Goal: Transaction & Acquisition: Obtain resource

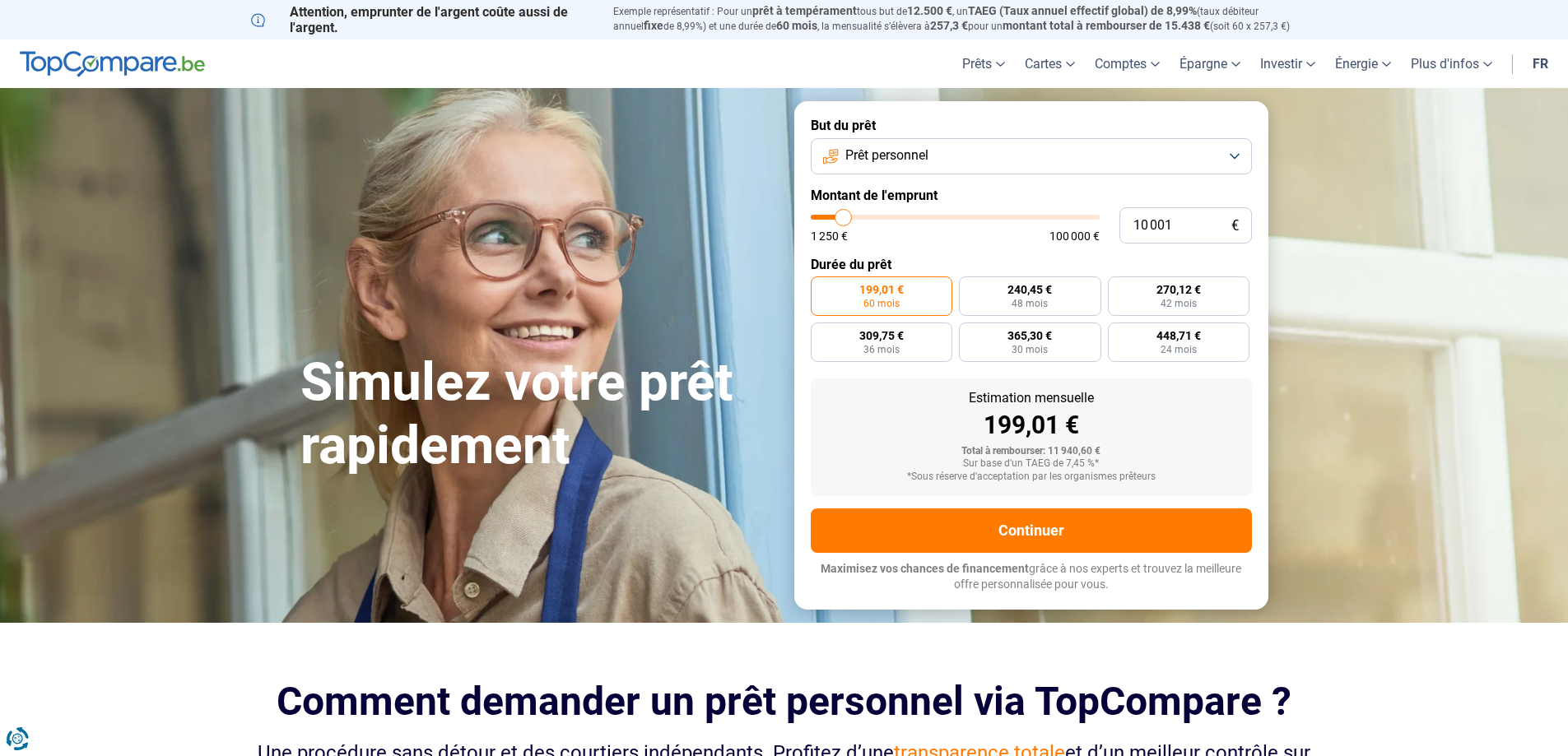
type input "8 750"
type input "8750"
type input "10 250"
type input "10250"
type input "12 750"
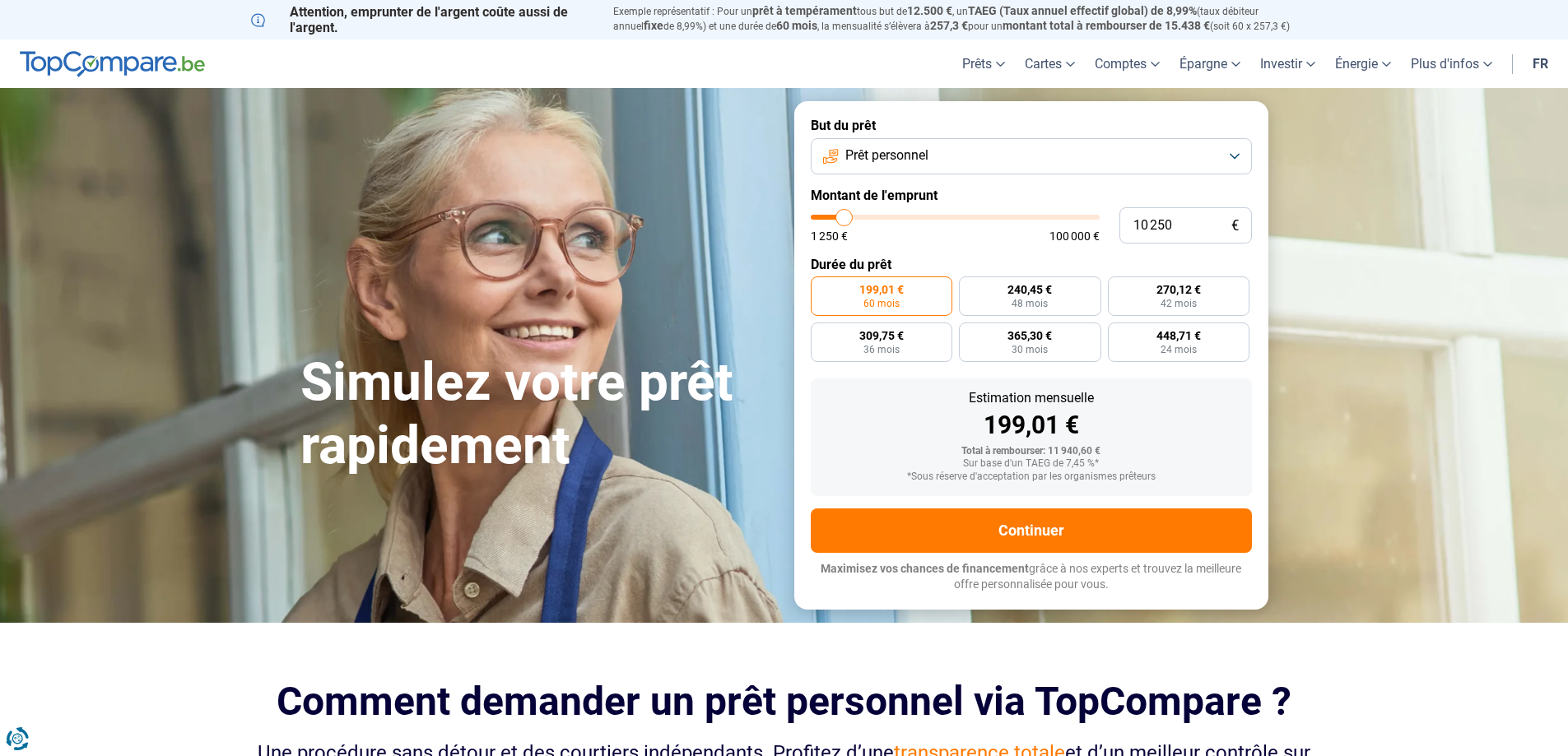
type input "12750"
type input "17 000"
type input "17000"
type input "21 750"
type input "21750"
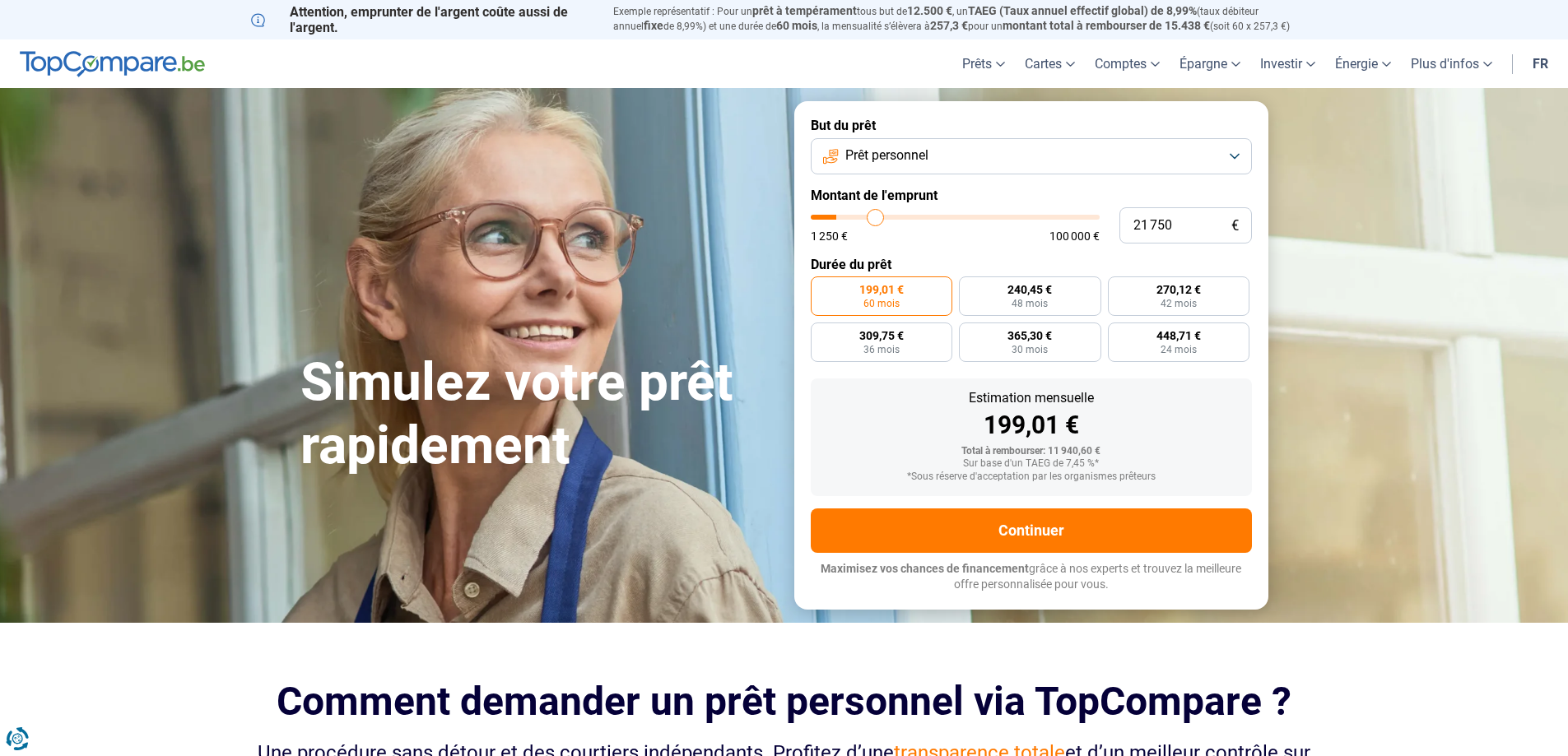
type input "28 250"
type input "28250"
type input "40 000"
type input "40000"
type input "47 500"
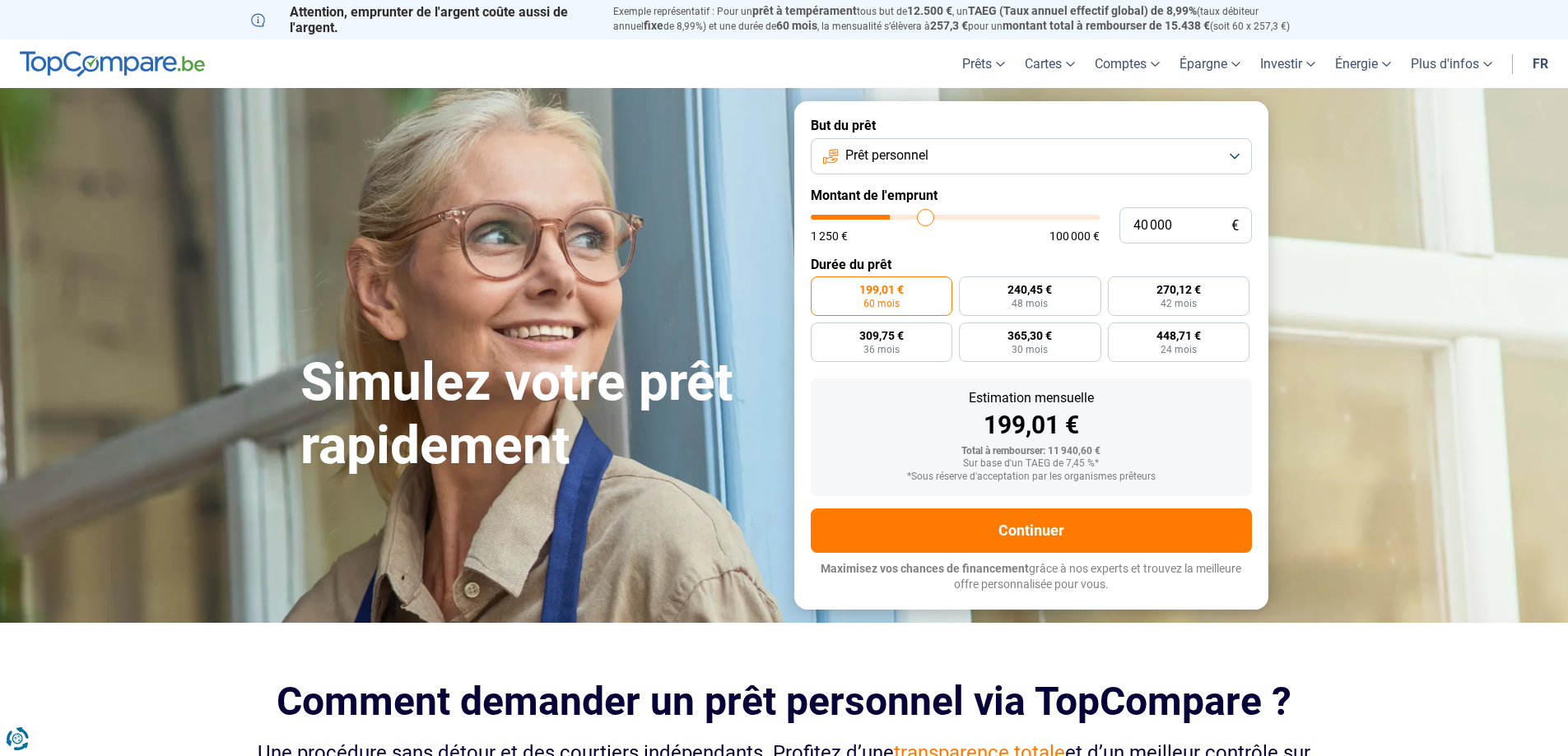
type input "47500"
type input "55 000"
type input "55000"
type input "63 250"
type input "63250"
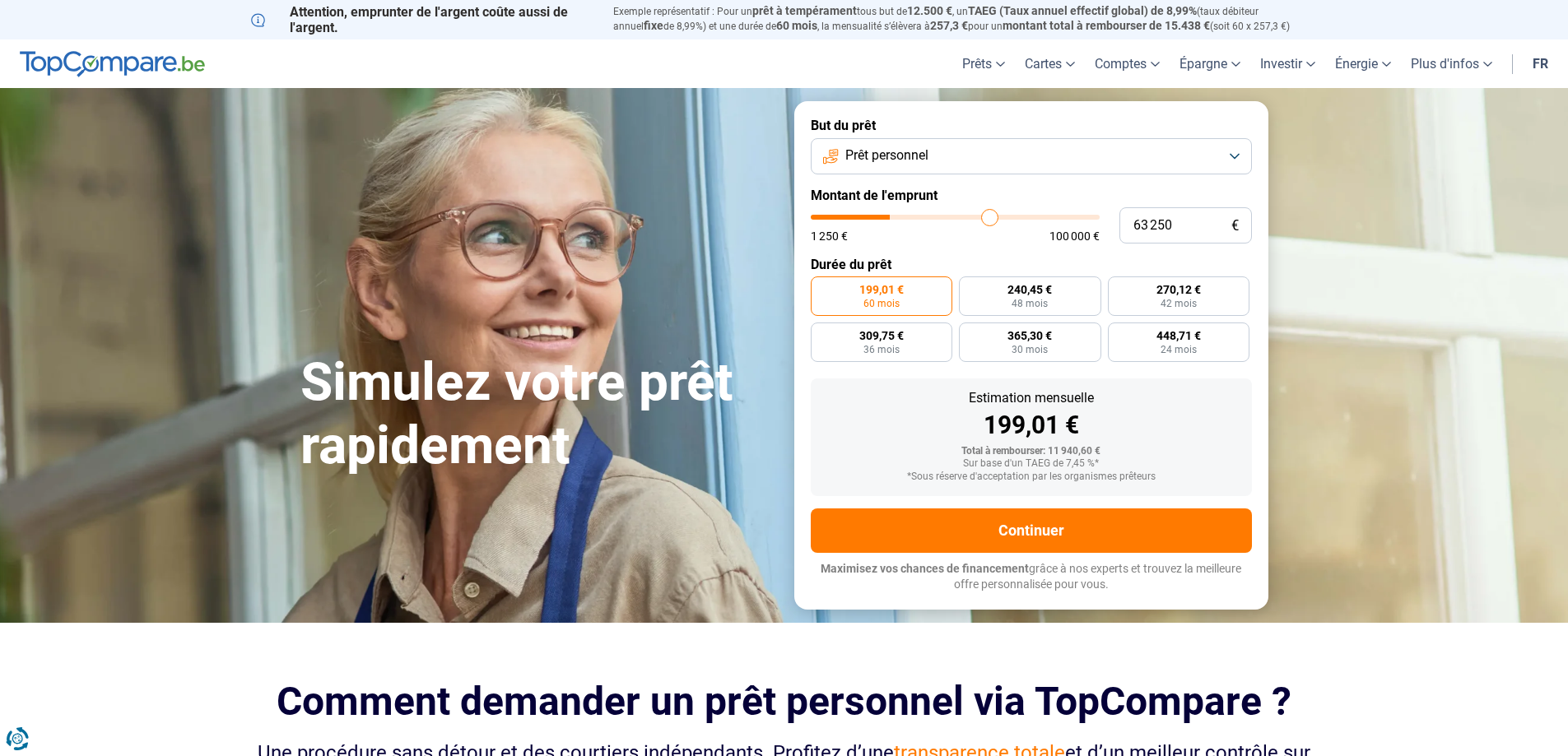
type input "71 000"
type input "71000"
type input "78 500"
type input "78500"
type input "84 250"
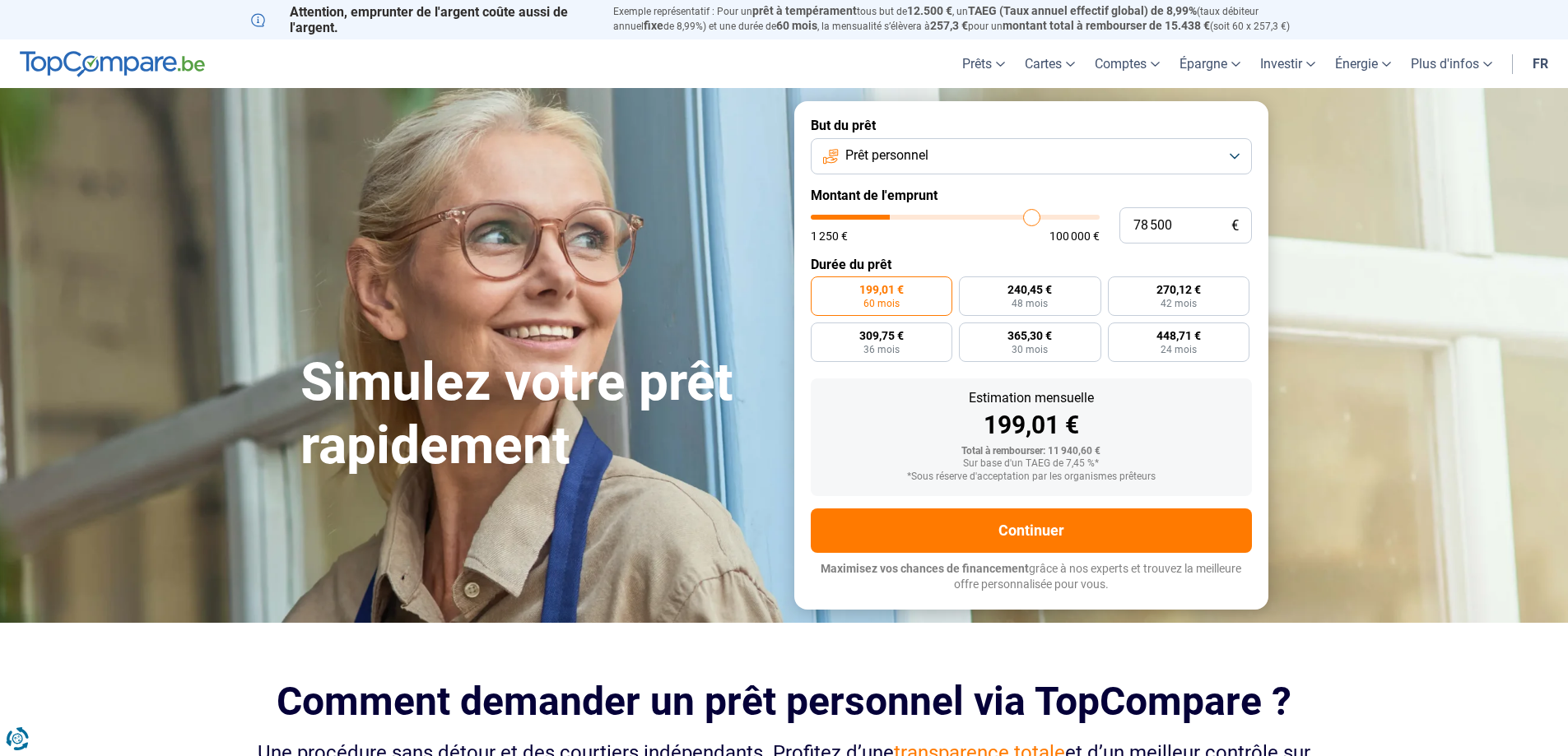
type input "84250"
type input "88 750"
type input "88750"
type input "91 750"
type input "91750"
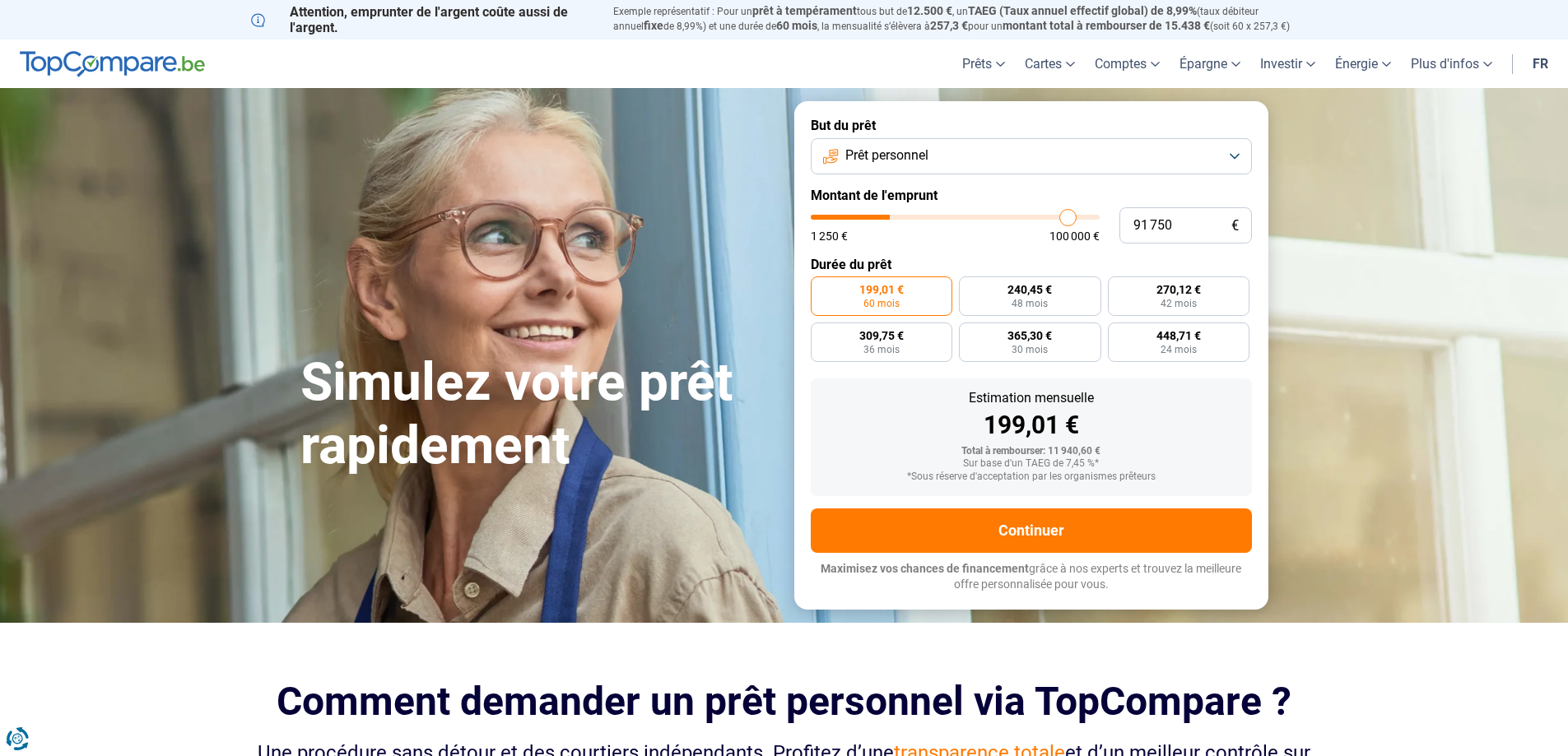
type input "94 000"
type input "94000"
type input "94 750"
type input "94750"
type input "95 750"
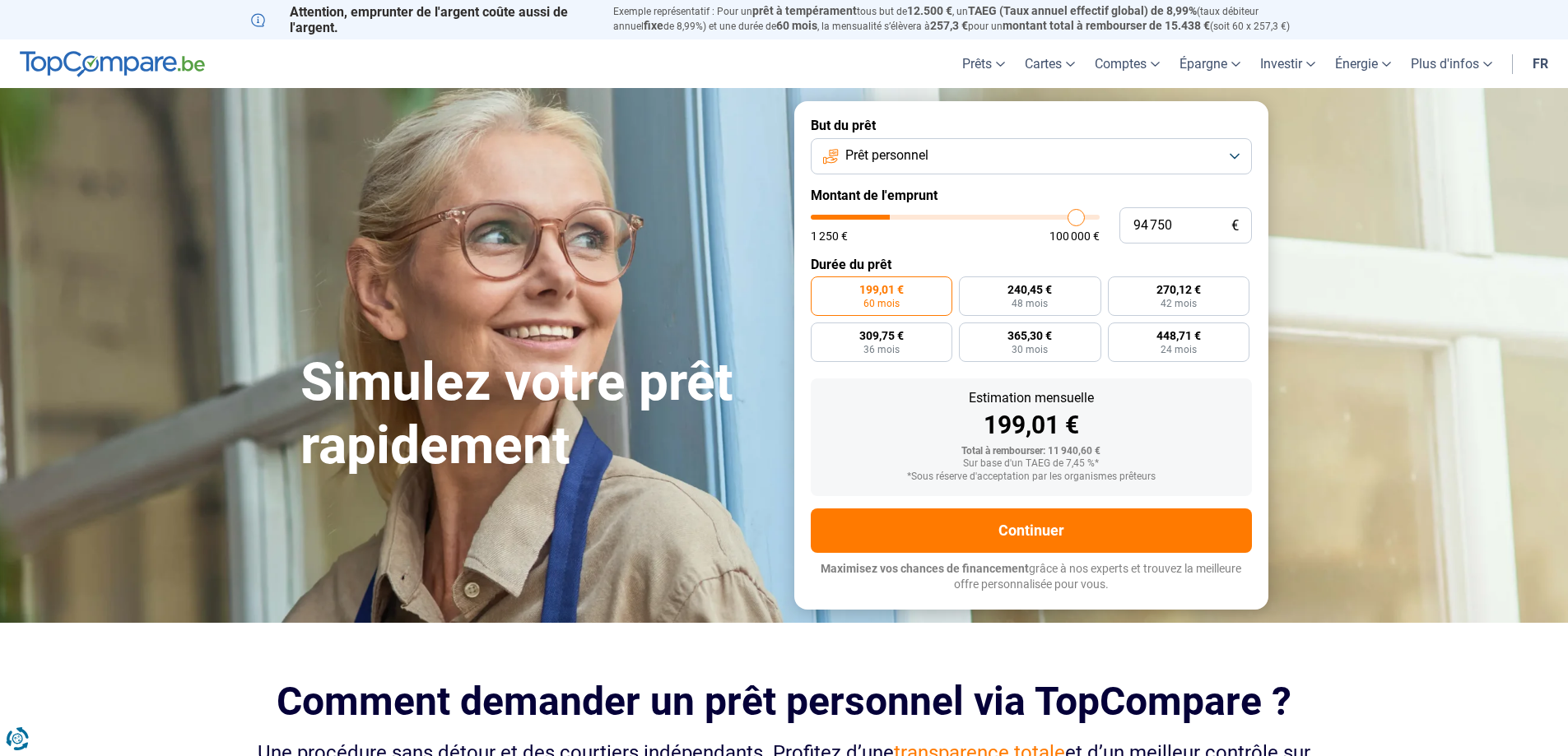
type input "95750"
type input "97 500"
type input "97500"
type input "100 000"
drag, startPoint x: 839, startPoint y: 214, endPoint x: 1177, endPoint y: 213, distance: 338.0
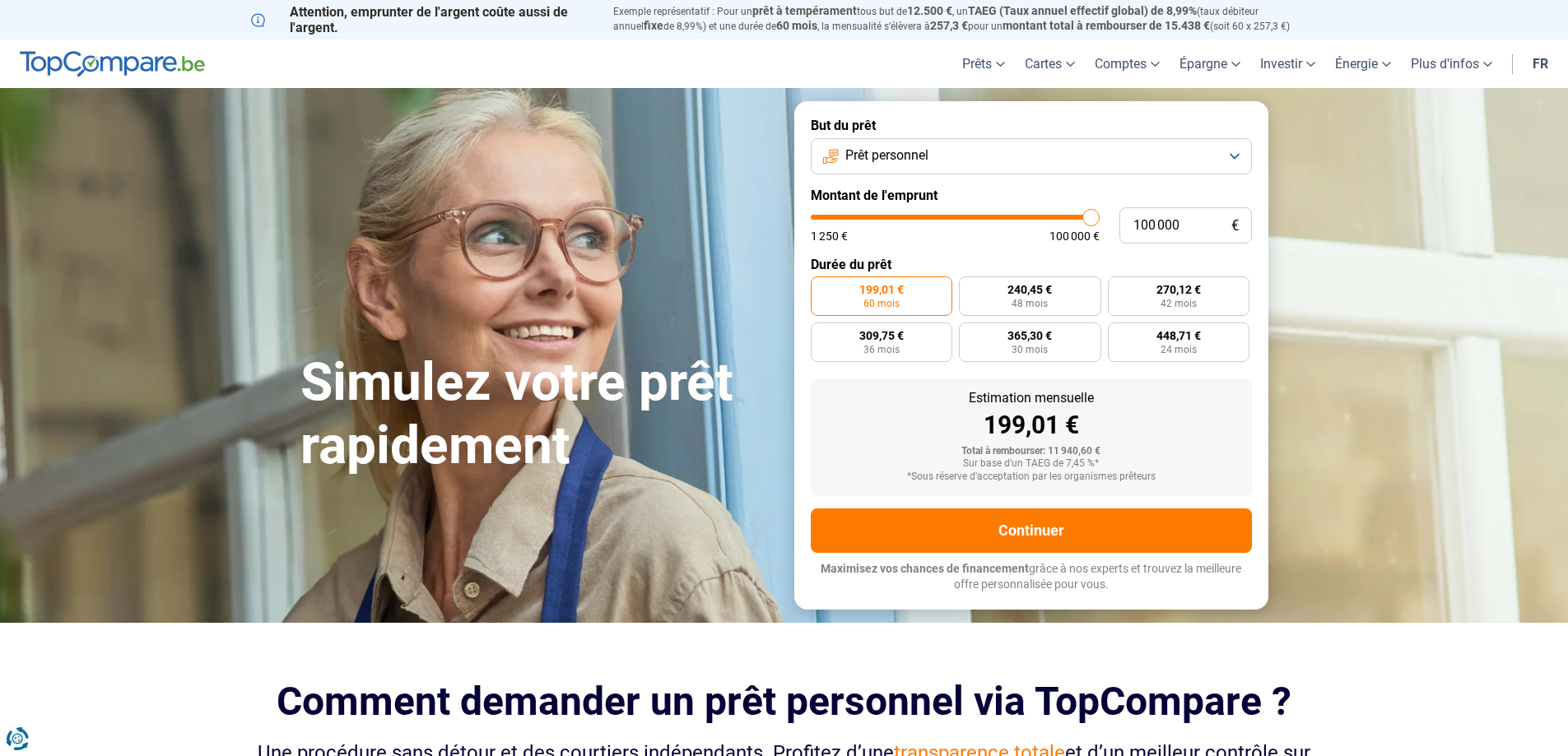
type input "100000"
click at [1100, 215] on input "range" at bounding box center [954, 217] width 289 height 5
radio input "false"
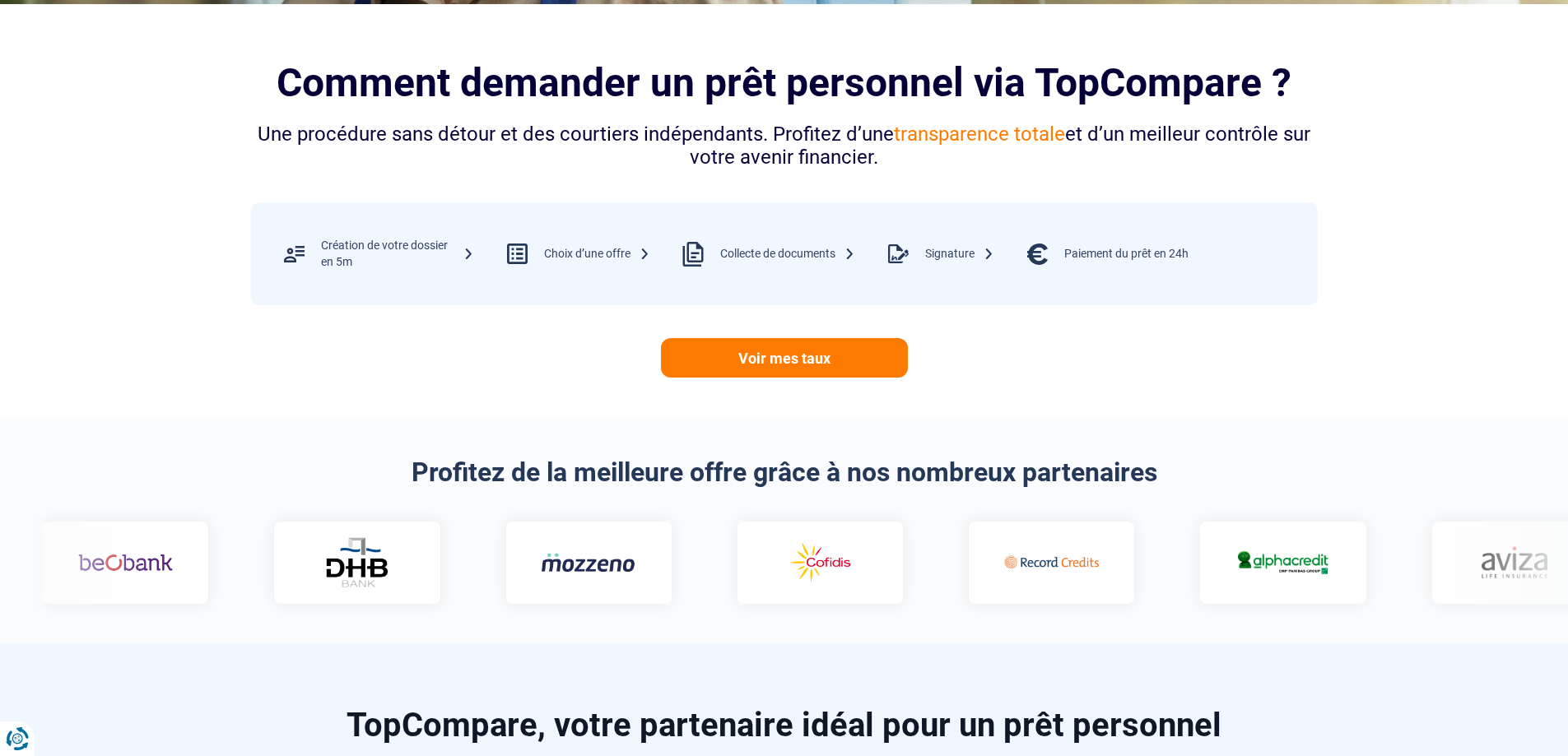
scroll to position [823, 0]
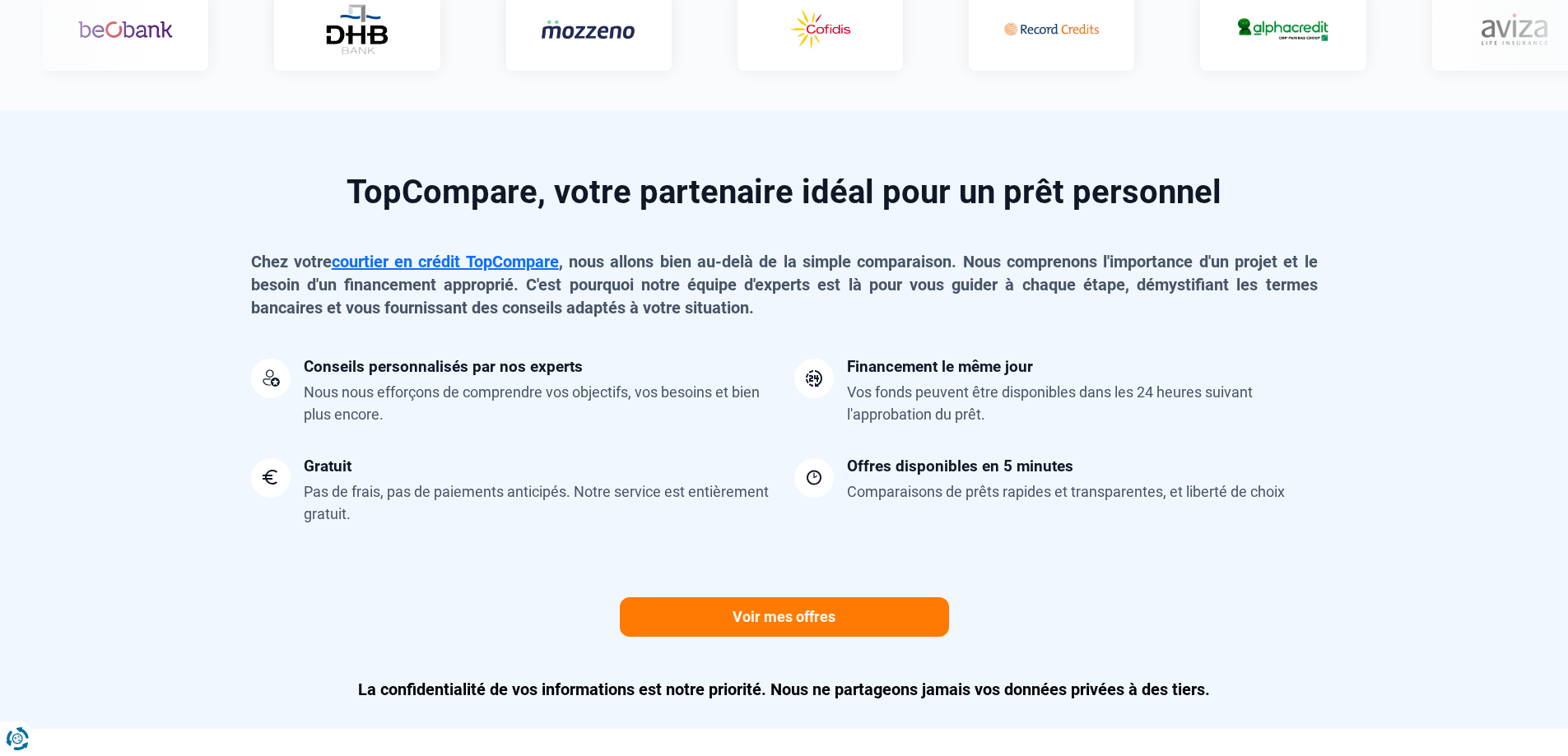
scroll to position [1481, 0]
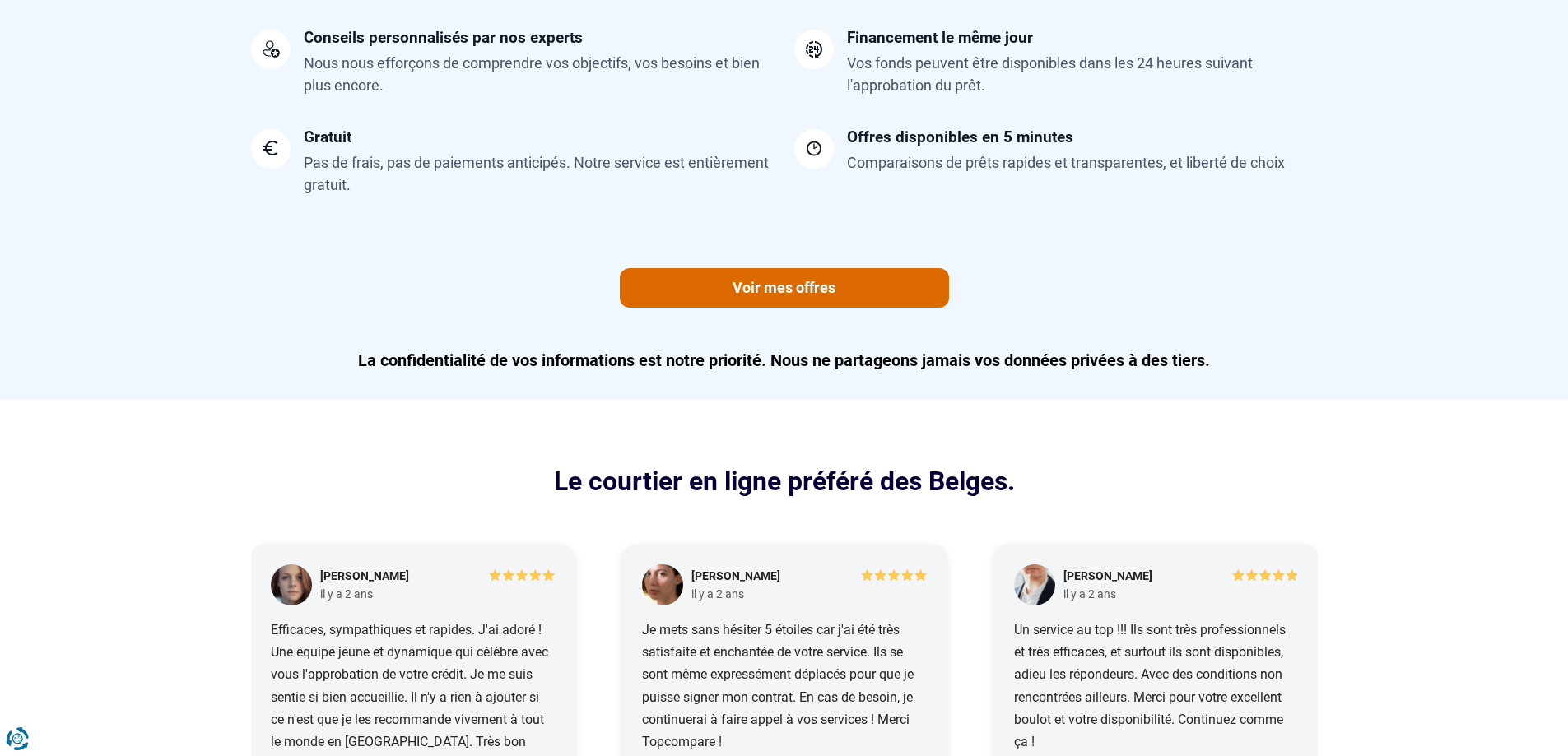
click at [748, 304] on link "Voir mes offres" at bounding box center [784, 288] width 329 height 39
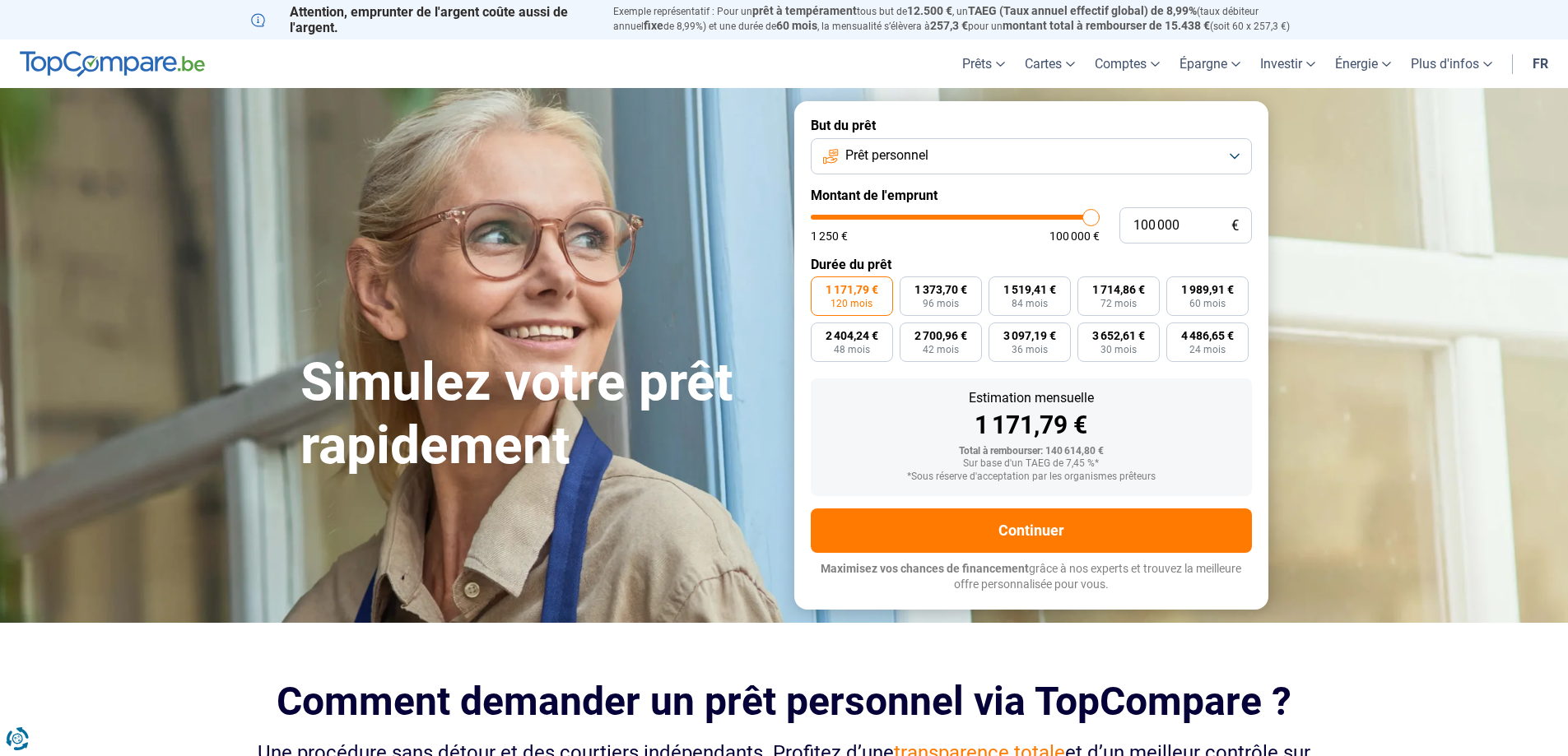
scroll to position [82, 0]
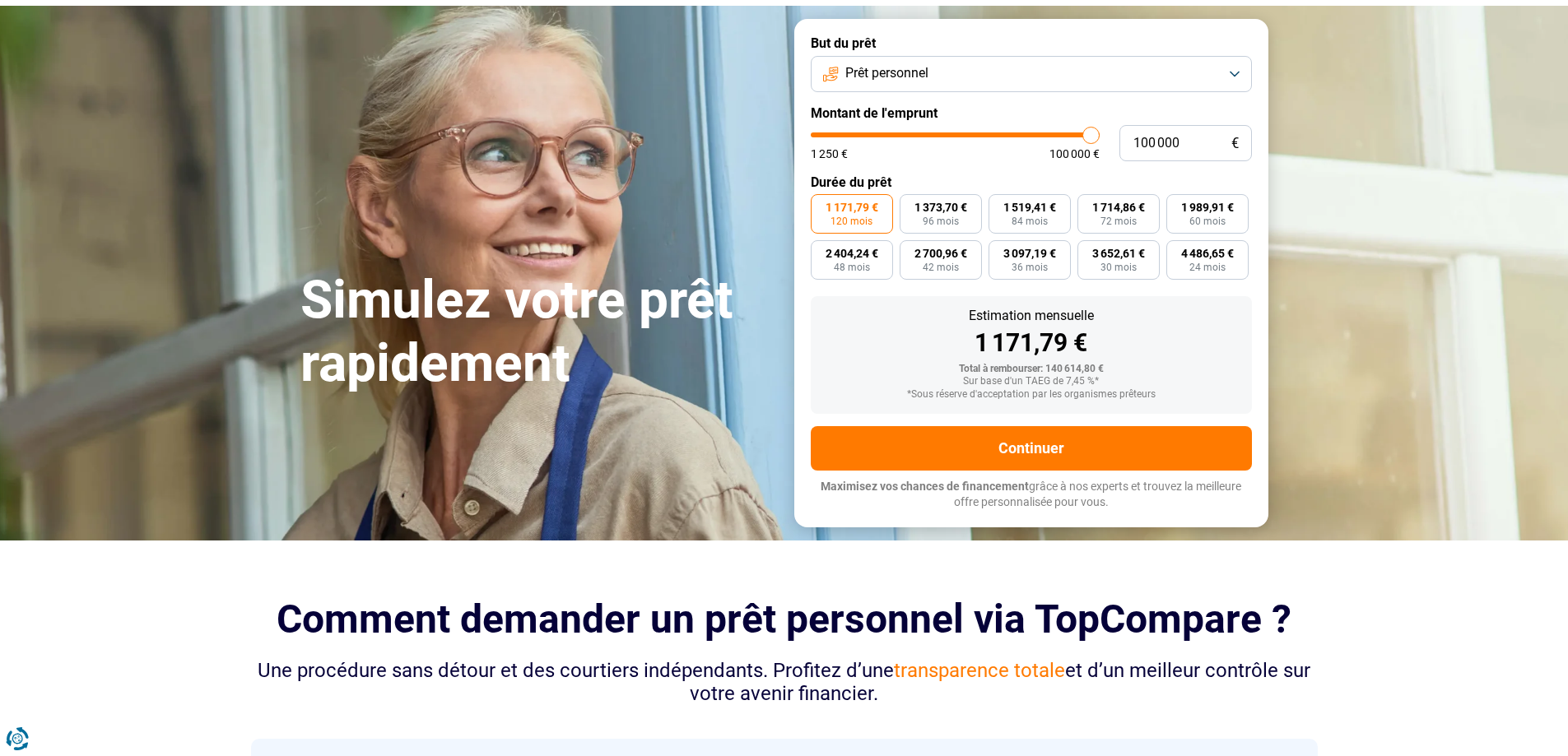
type input "98 750"
type input "98750"
type input "97 000"
type input "97000"
type input "95 000"
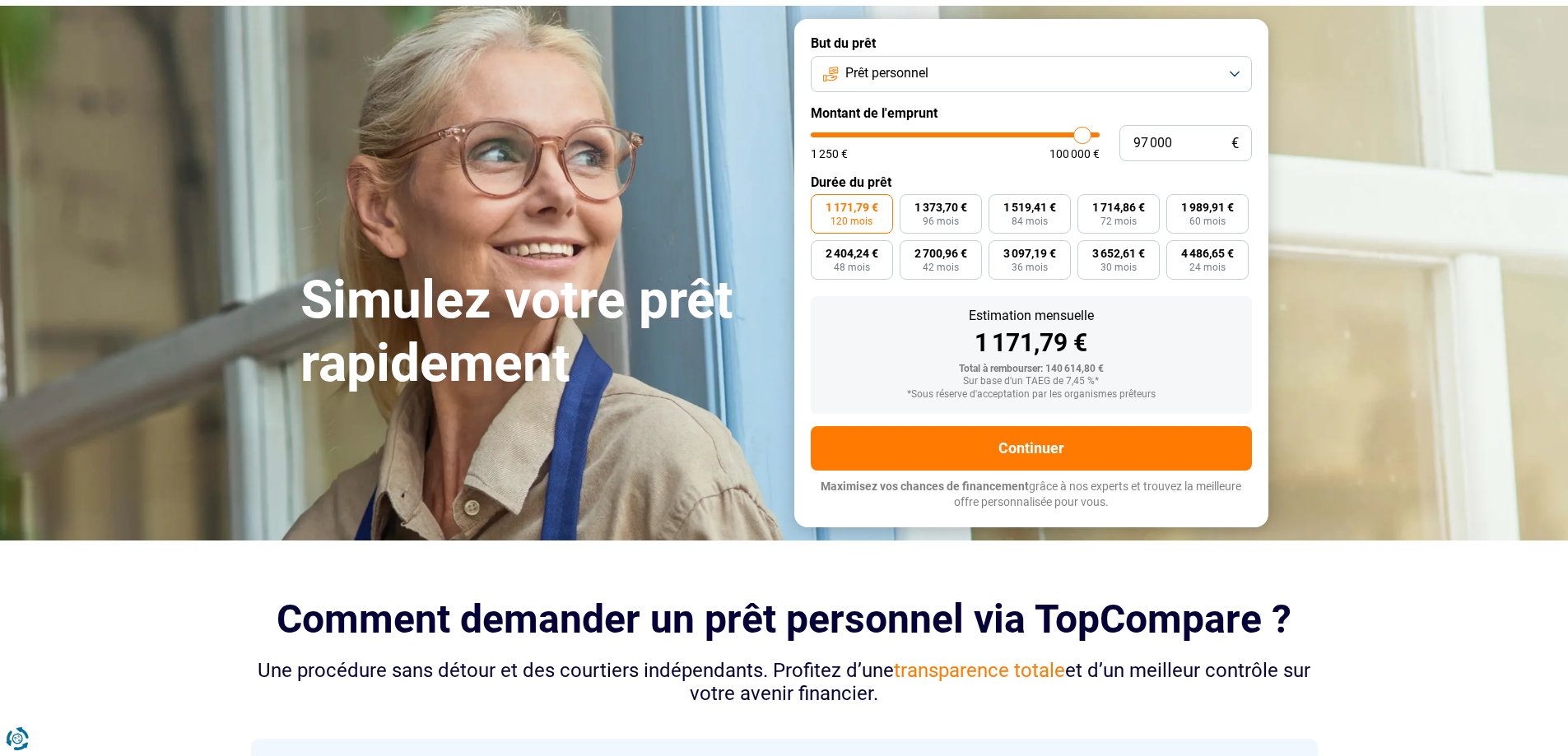
type input "95000"
type input "92 500"
type input "92500"
type input "91 000"
type input "91000"
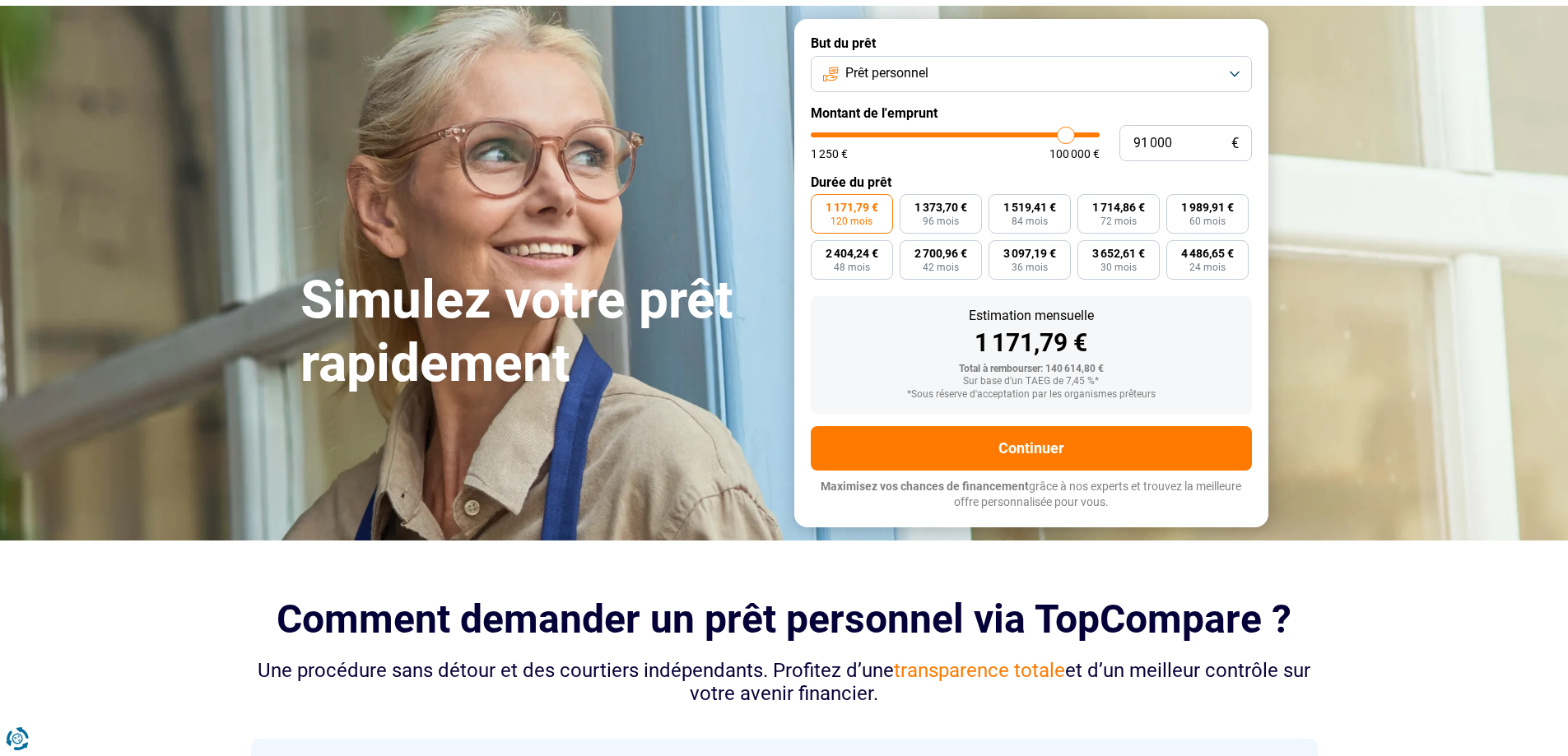
type input "89 750"
type input "89750"
type input "88 250"
type input "88250"
type input "87 000"
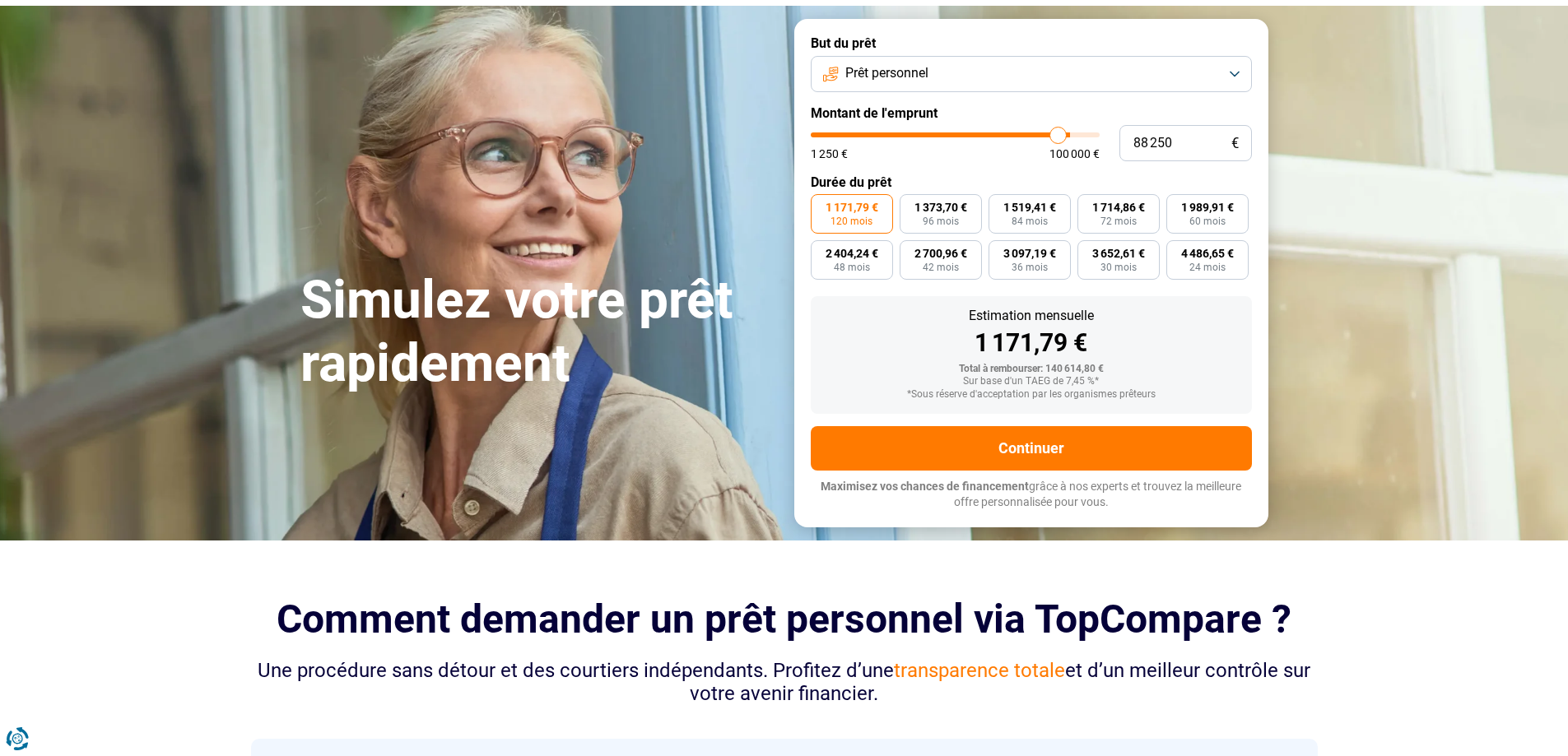
type input "87000"
type input "86 000"
type input "86000"
type input "85 500"
type input "85500"
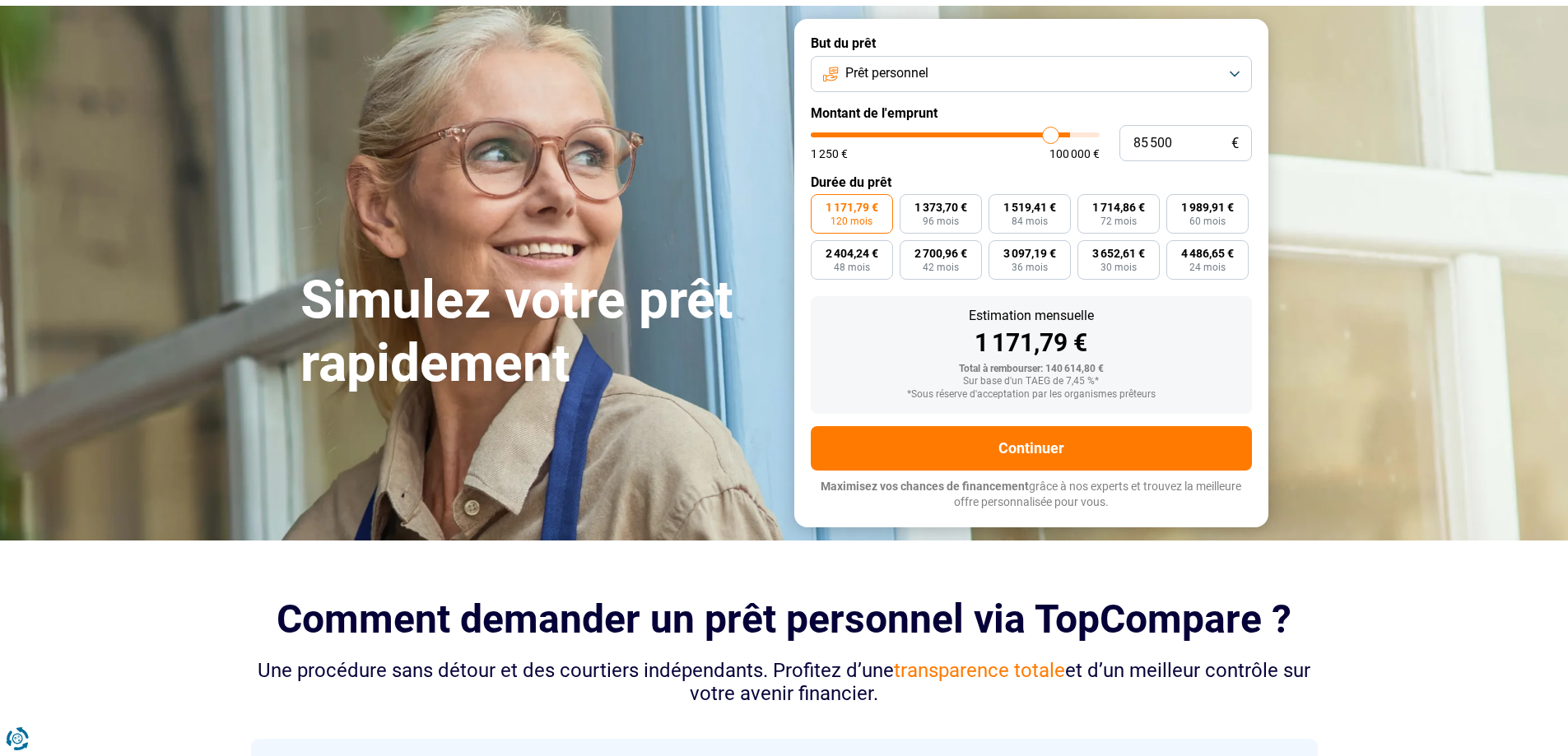
type input "85 000"
type input "85000"
type input "84 250"
type input "84250"
type input "83 750"
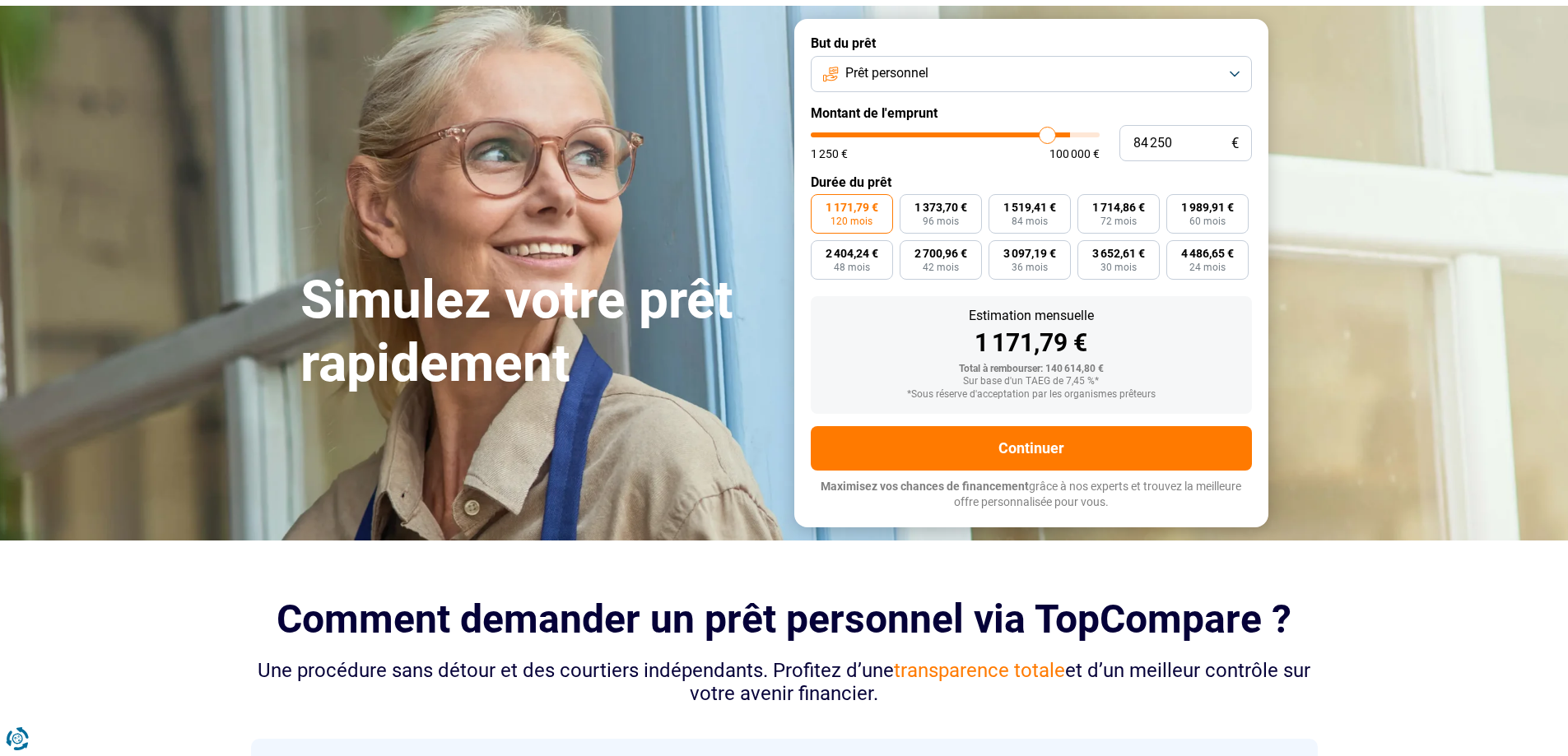
type input "83750"
type input "82 750"
type input "82750"
type input "80 000"
type input "80000"
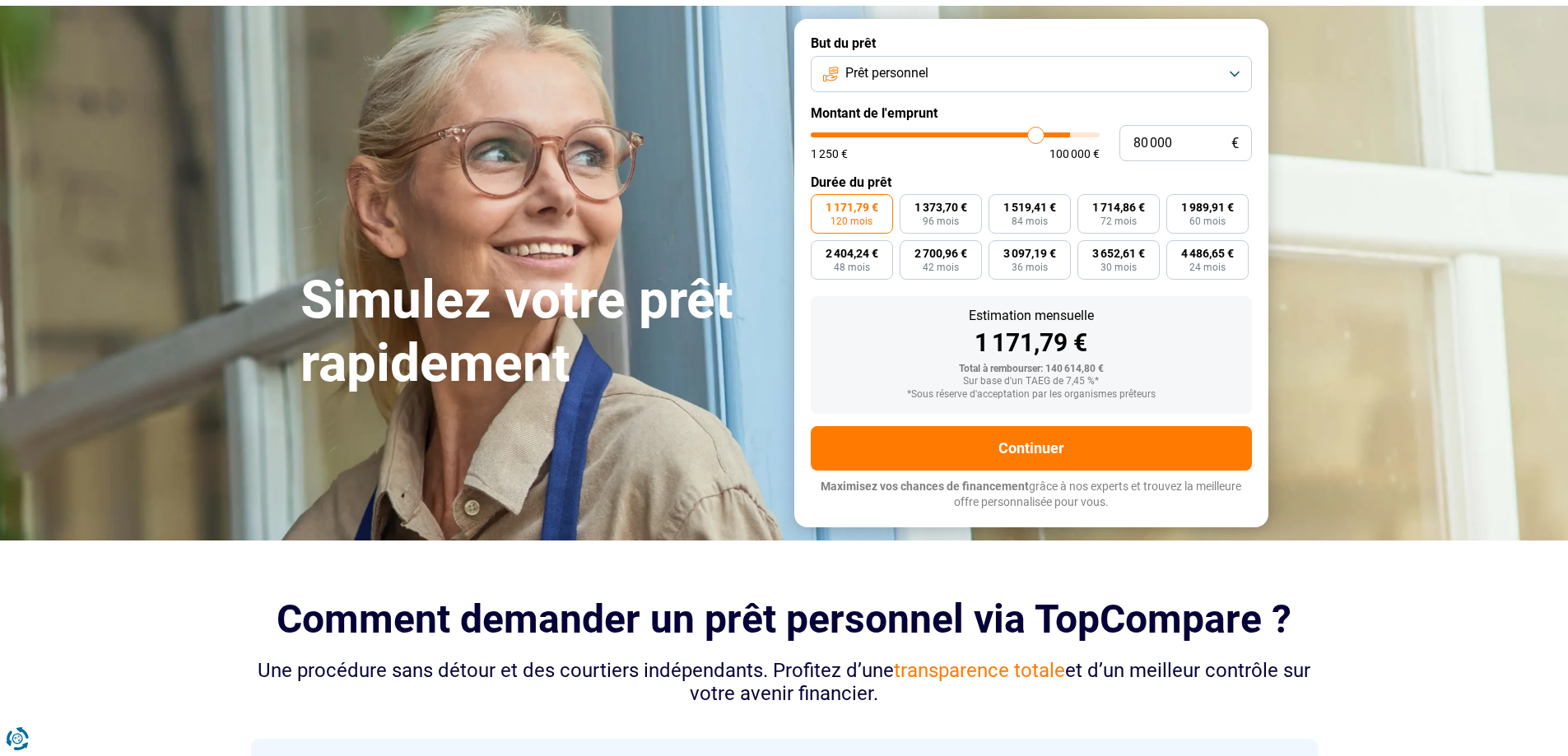
type input "78 250"
type input "78250"
type input "77 250"
type input "77250"
type input "76 250"
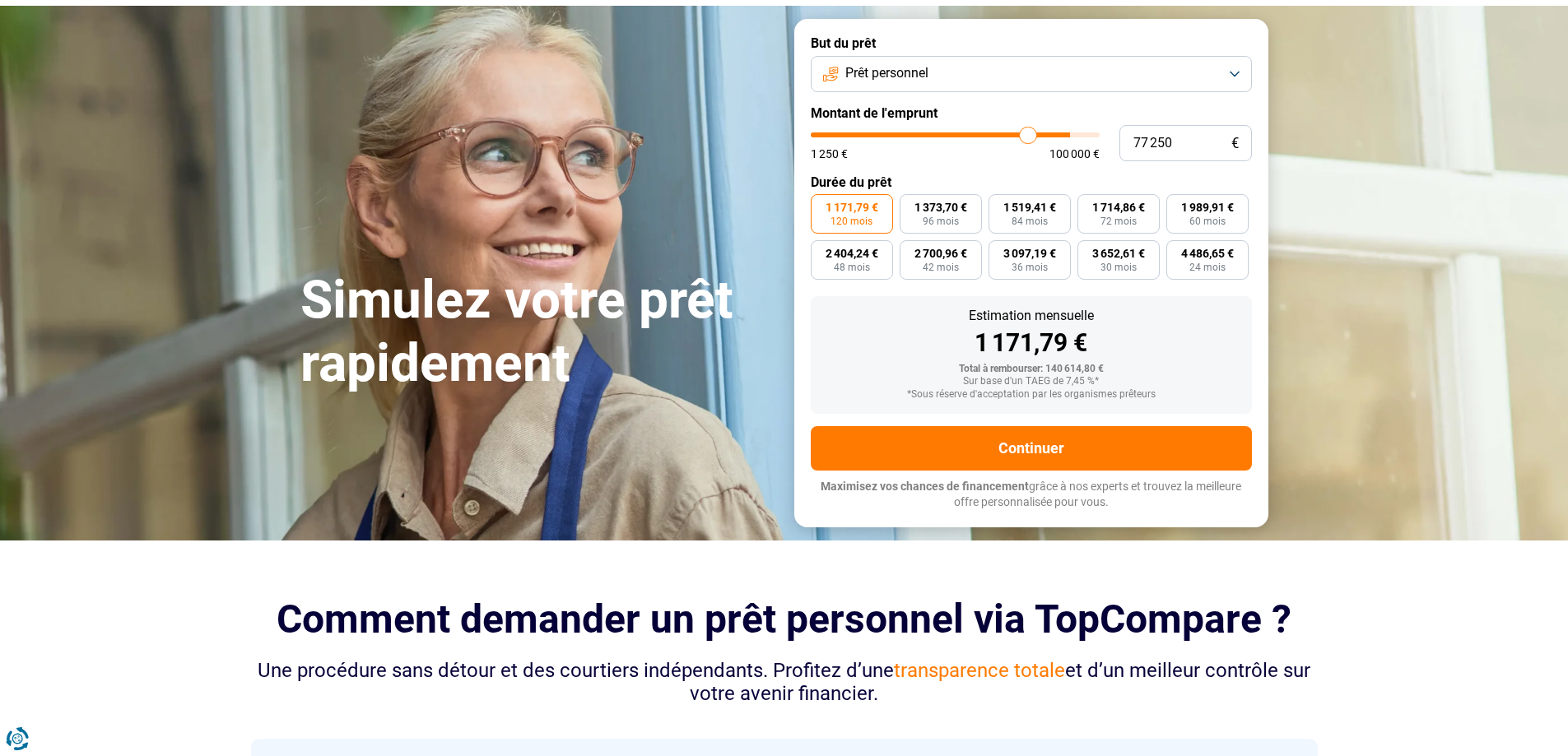
type input "76250"
type input "74 250"
type input "74250"
type input "72 000"
type input "72000"
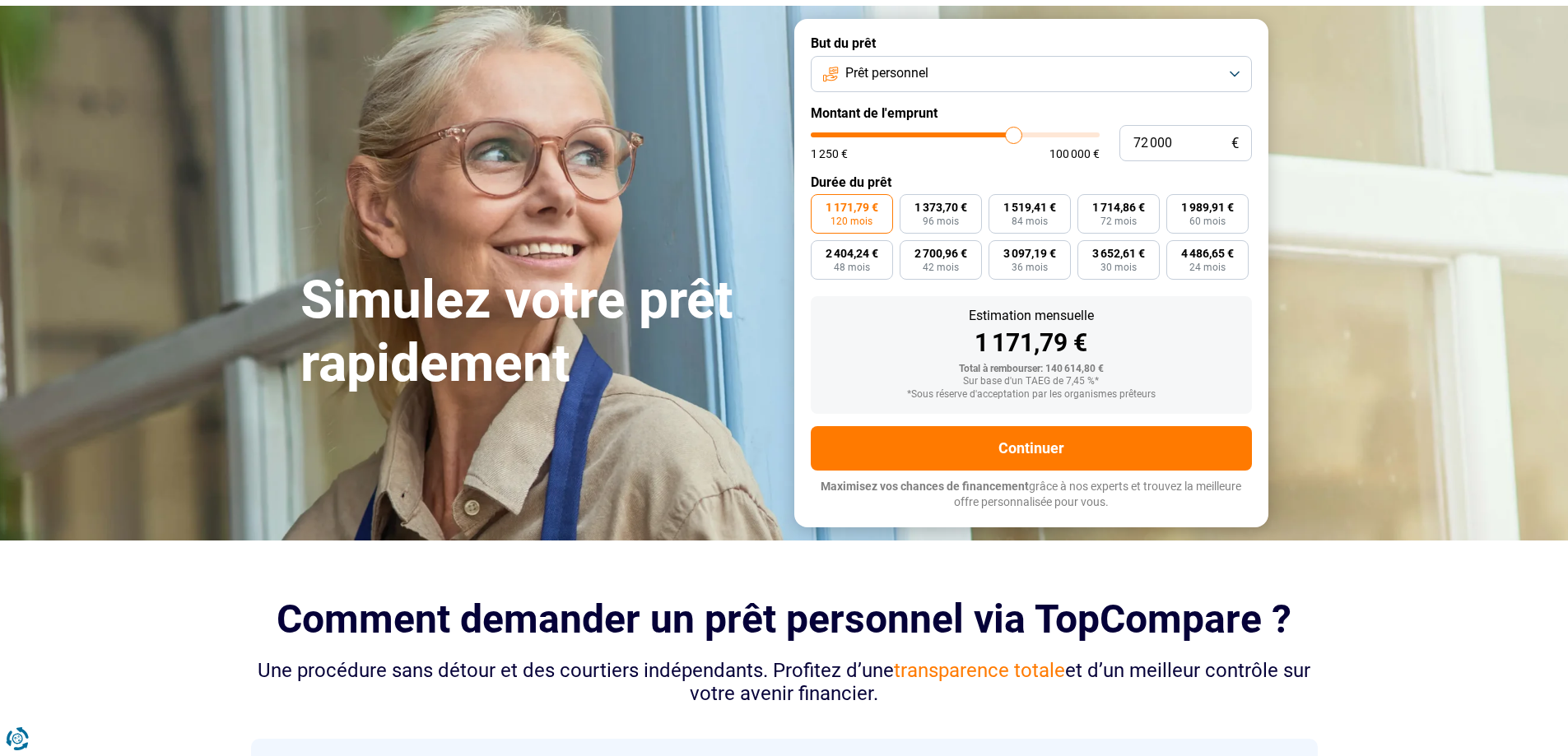
type input "69 500"
type input "69500"
type input "66 750"
type input "66750"
type input "64 500"
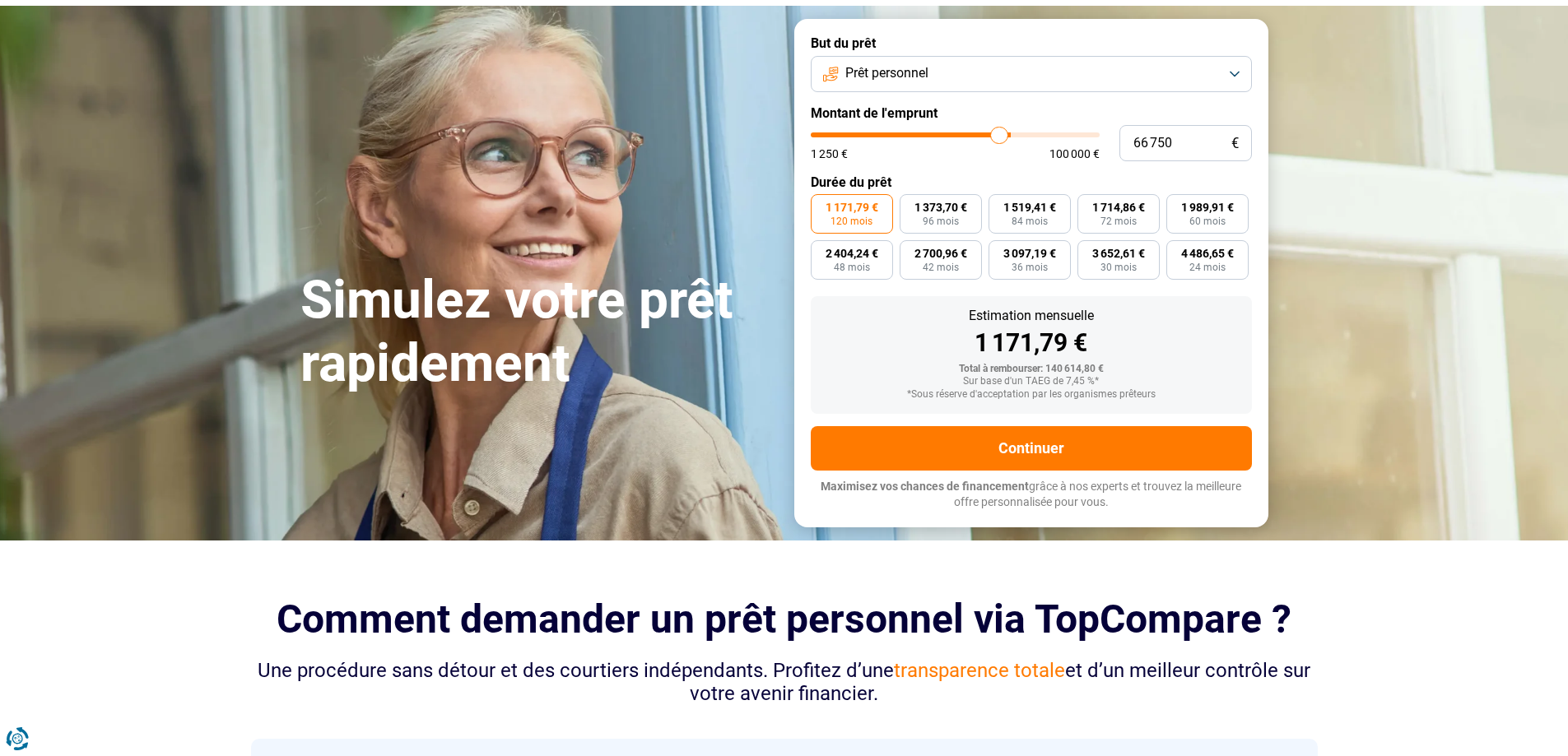
type input "64500"
type input "62 250"
type input "62250"
type input "61 000"
type input "61000"
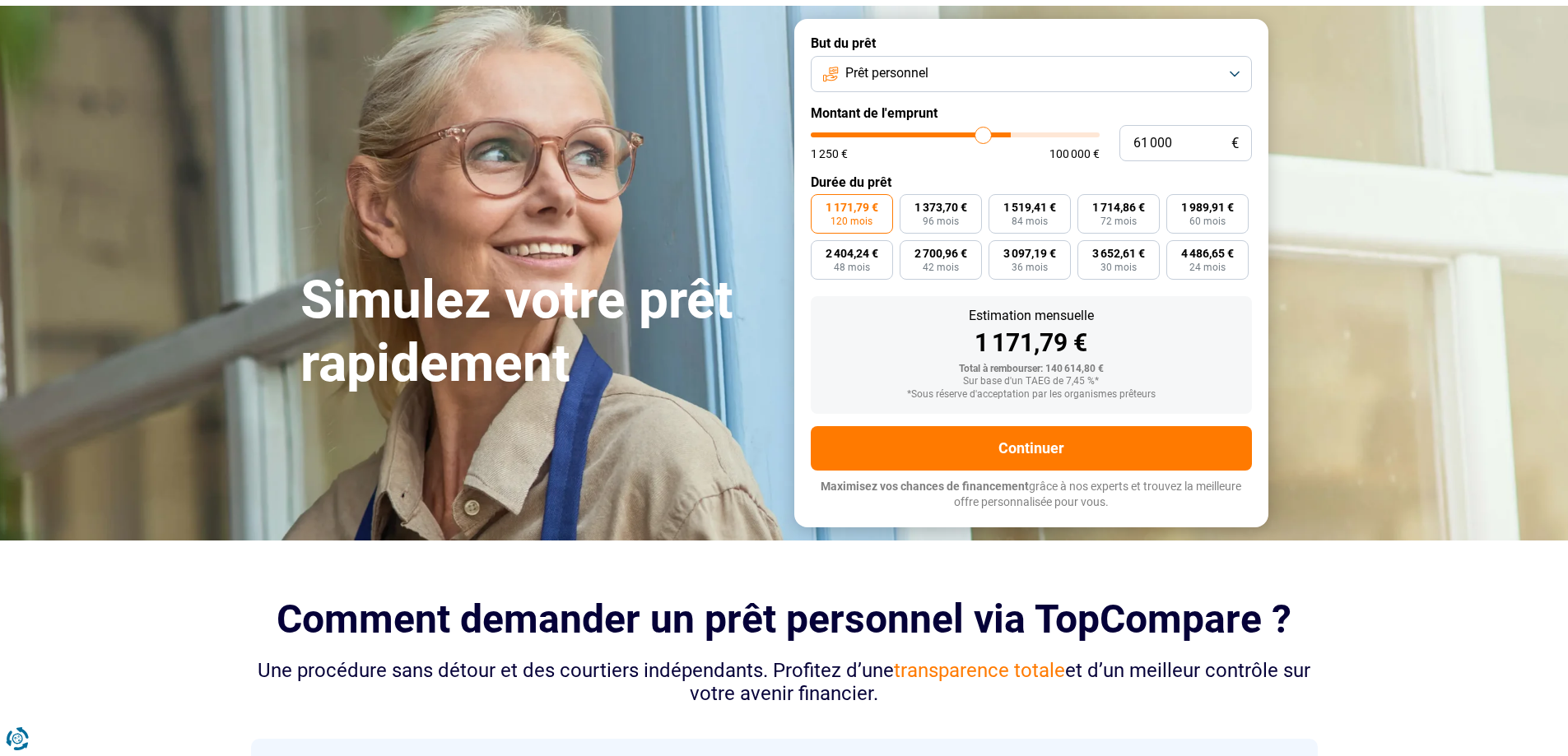
type input "60 000"
type input "60000"
type input "58 500"
type input "58500"
type input "57 250"
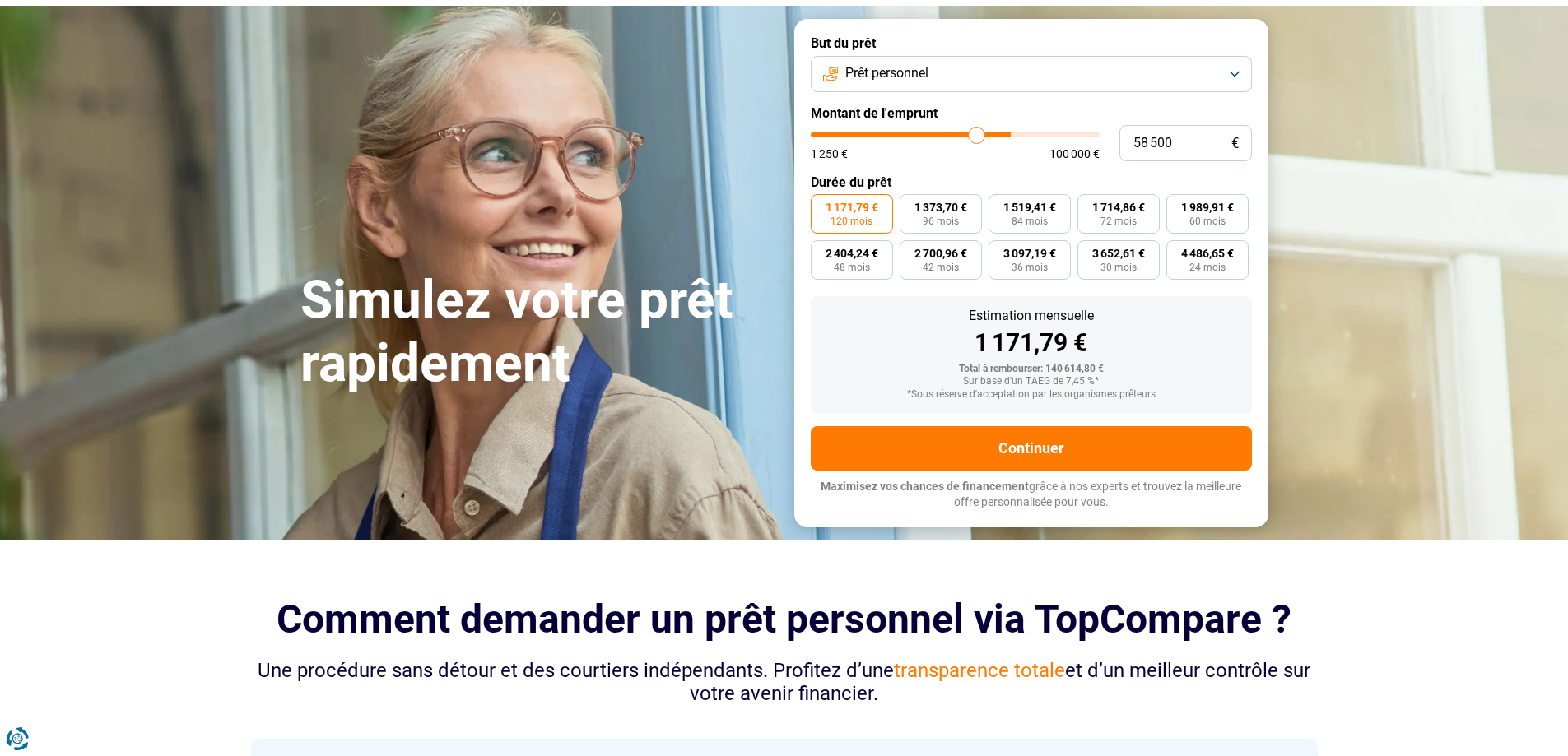
type input "57250"
type input "55 750"
type input "55750"
type input "55 000"
type input "55000"
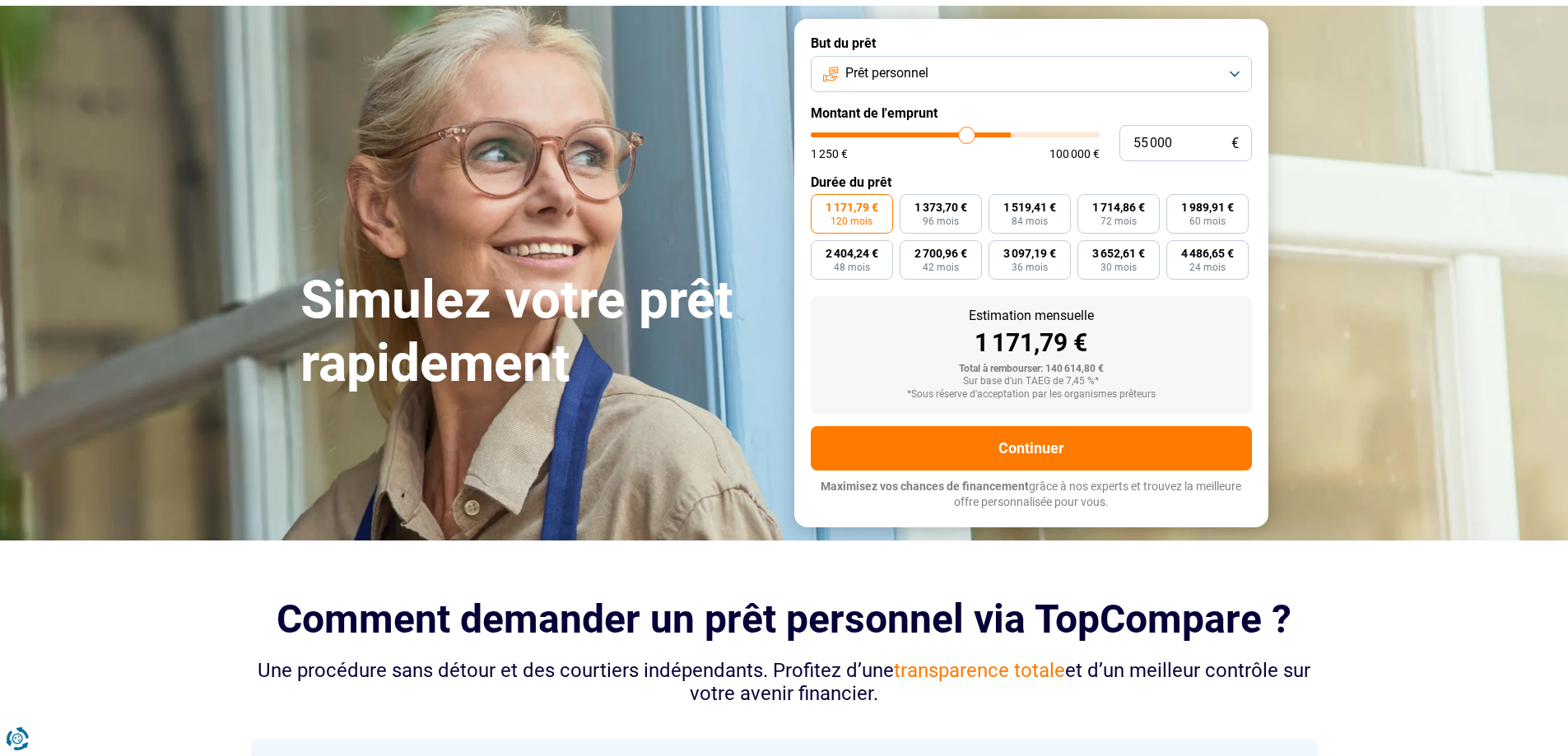
type input "54 000"
type input "54000"
type input "53 000"
type input "53000"
type input "52 000"
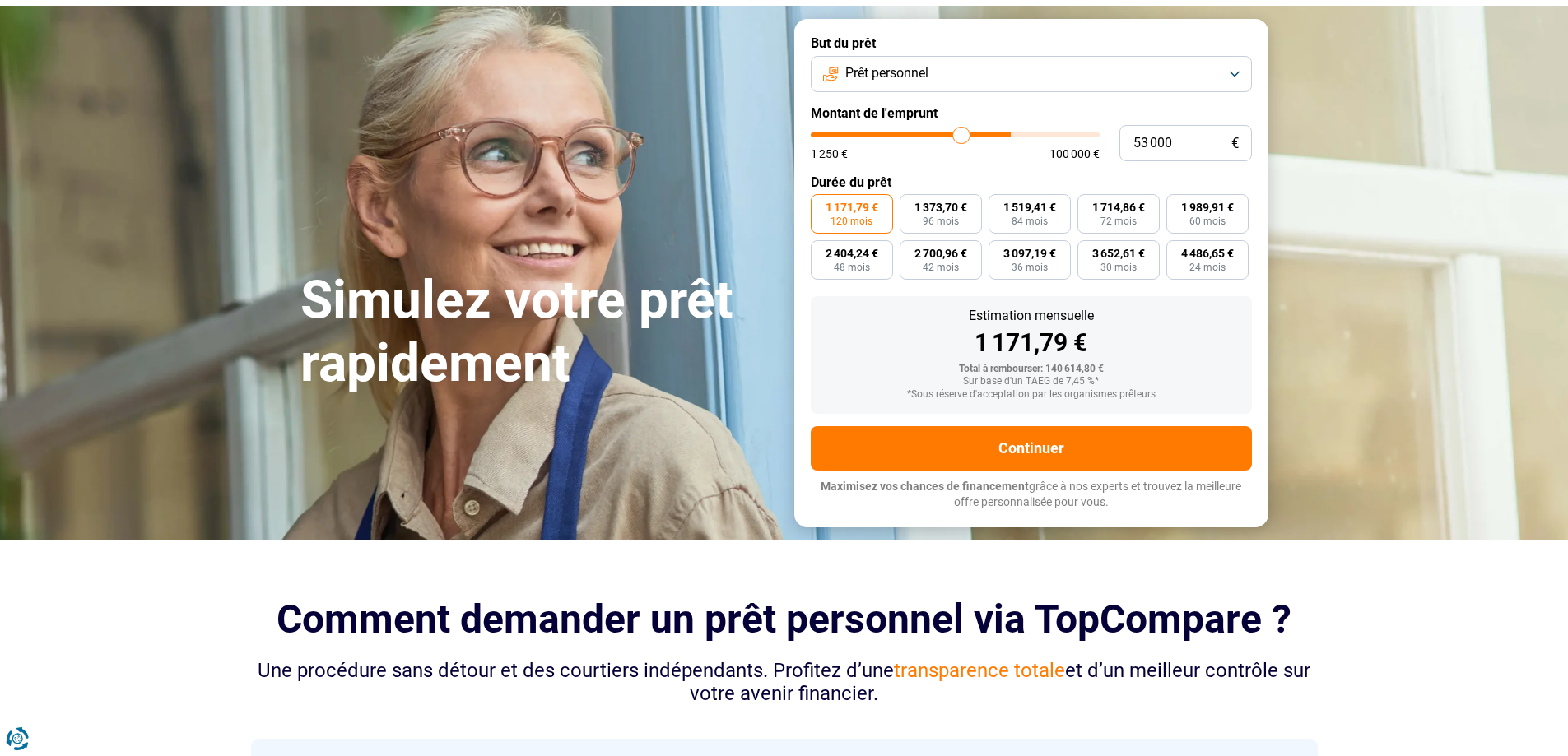
type input "52000"
type input "51 500"
type input "51500"
type input "50 250"
type input "50250"
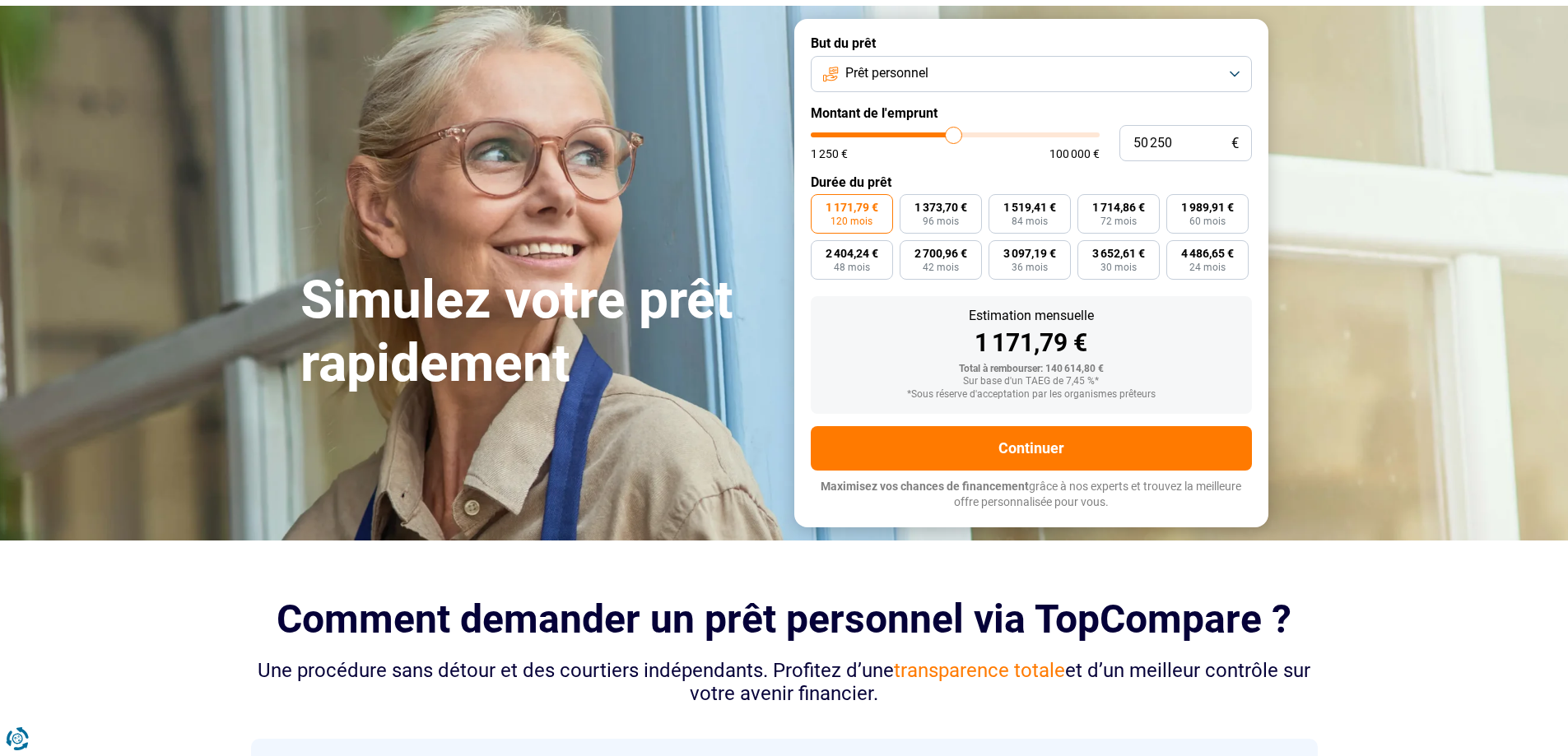
type input "48 750"
type input "48750"
type input "48 500"
type input "48500"
type input "47 250"
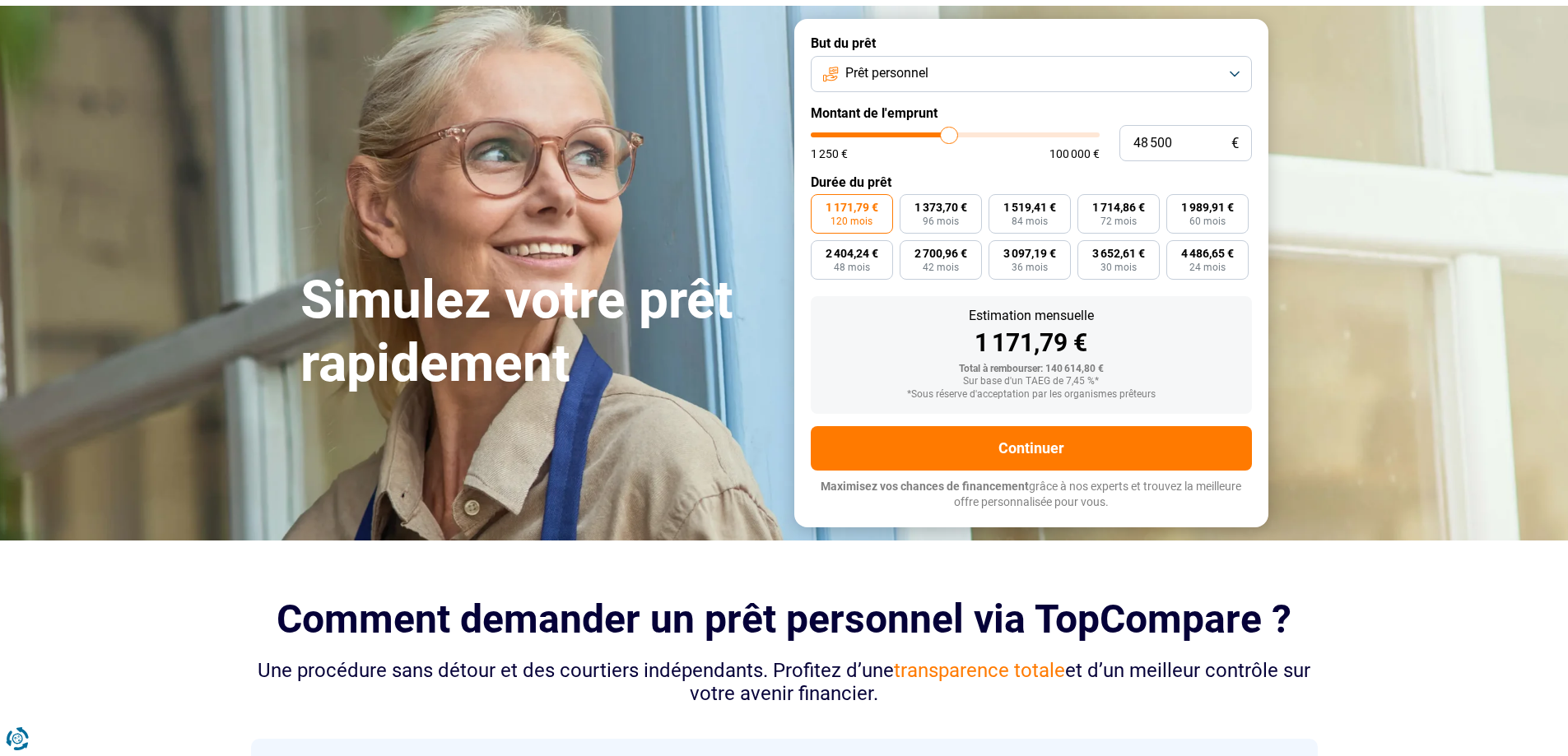
type input "47250"
type input "46 750"
type input "46750"
type input "46 500"
type input "46500"
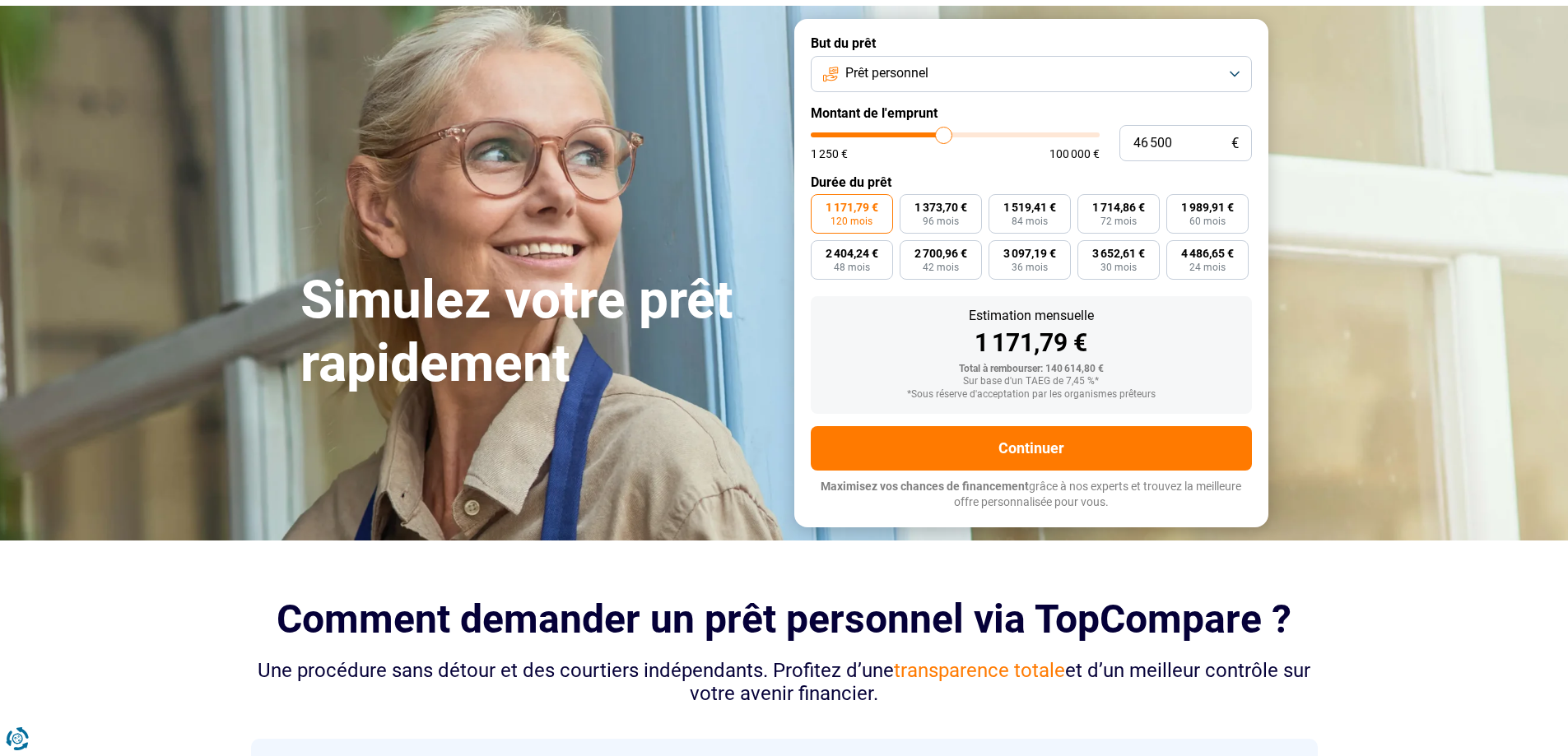
type input "45 750"
type input "45750"
type input "45 500"
type input "45500"
type input "45 000"
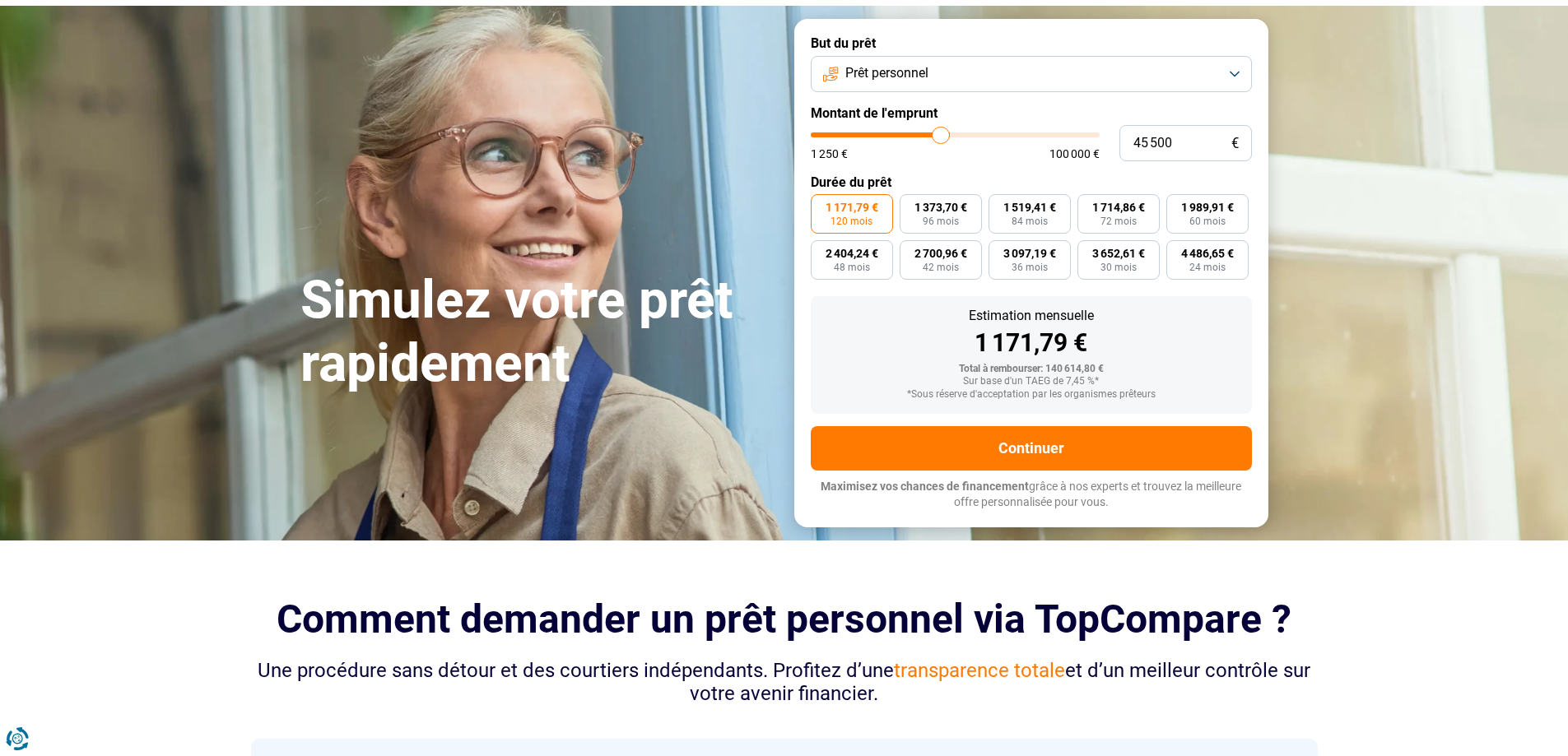
type input "45000"
type input "44 250"
type input "44250"
type input "44 000"
type input "44000"
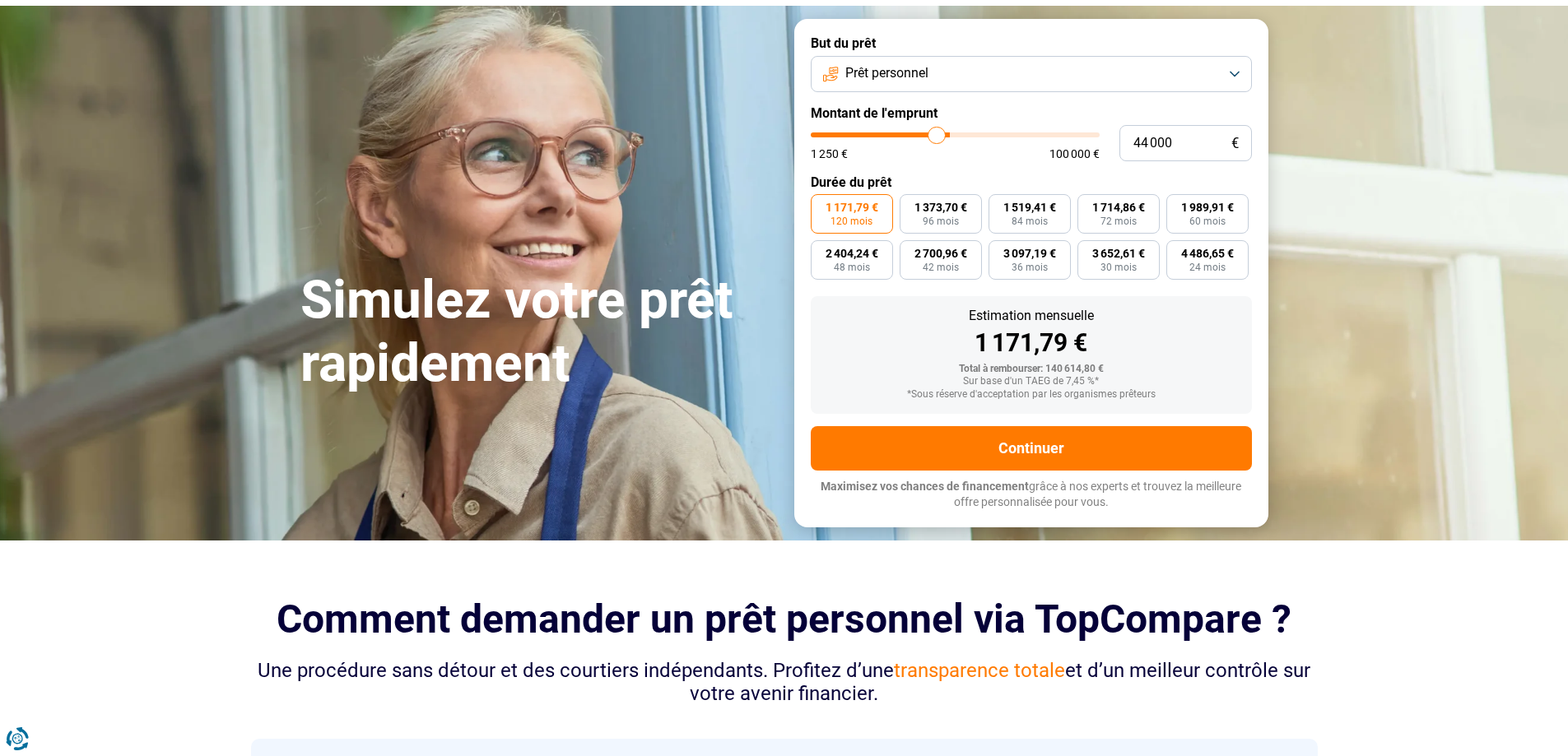
type input "43 750"
type input "43750"
type input "43 500"
type input "43500"
type input "43 000"
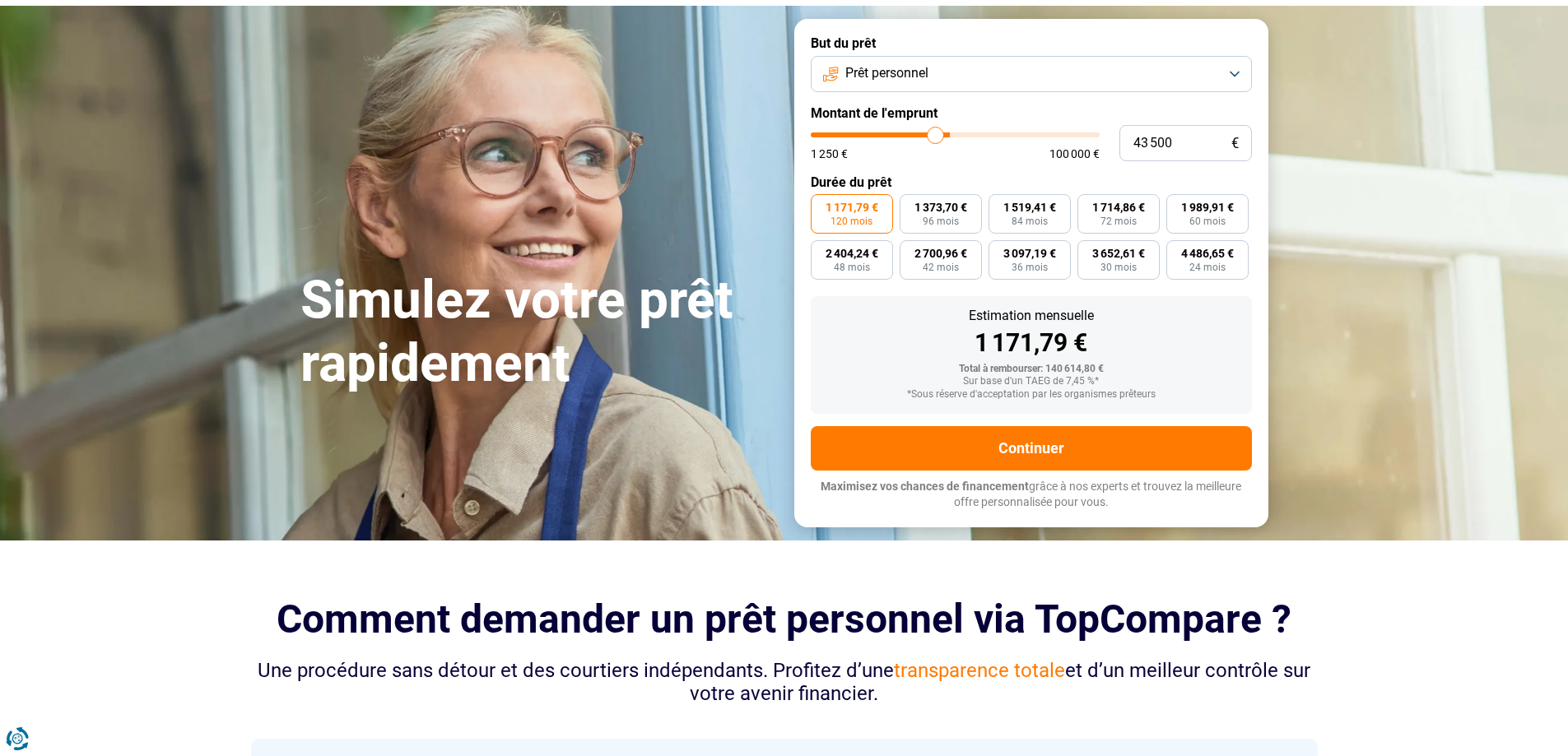
type input "43000"
type input "42 750"
type input "42750"
type input "42 500"
type input "42500"
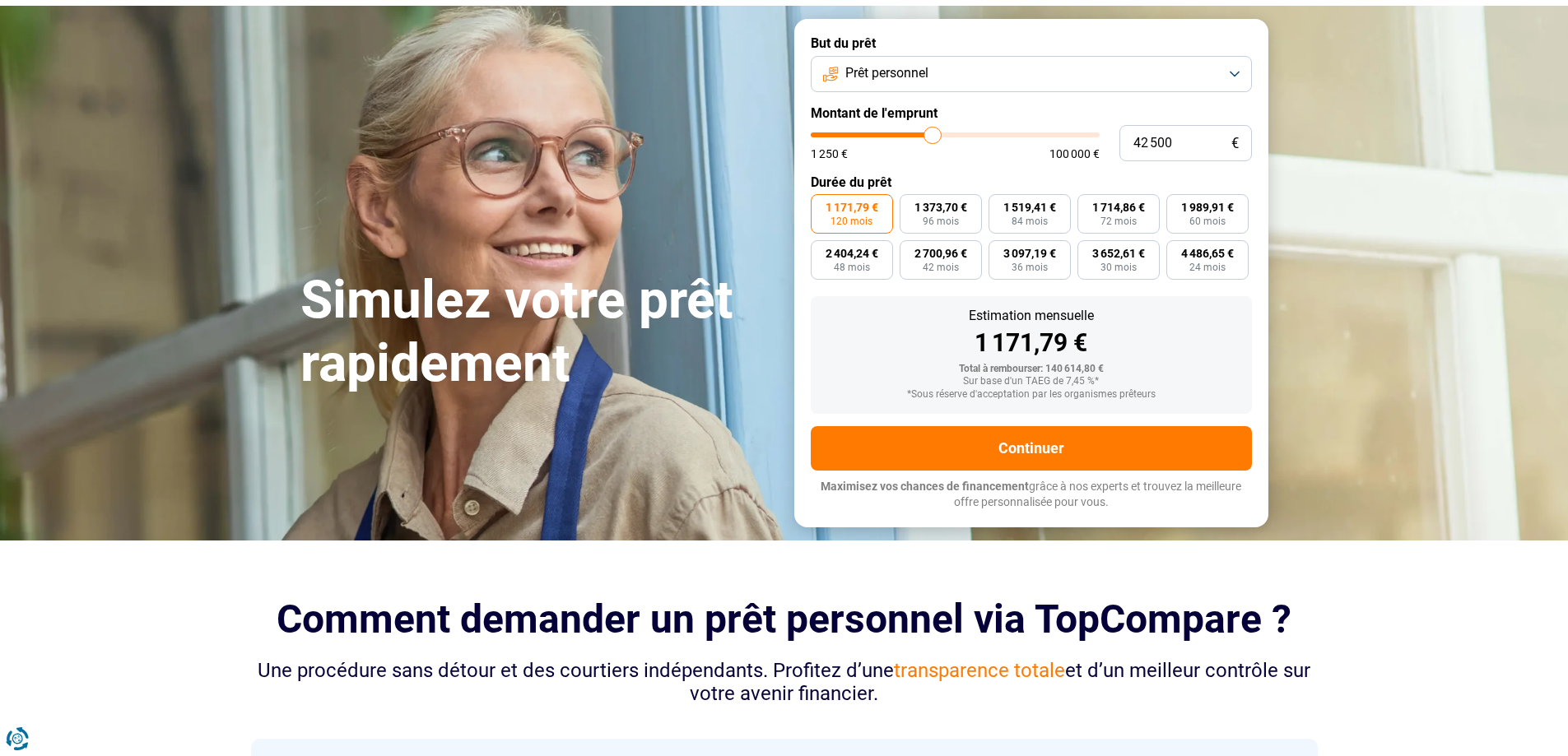
type input "42 250"
type input "42250"
type input "42 000"
type input "42000"
type input "41 500"
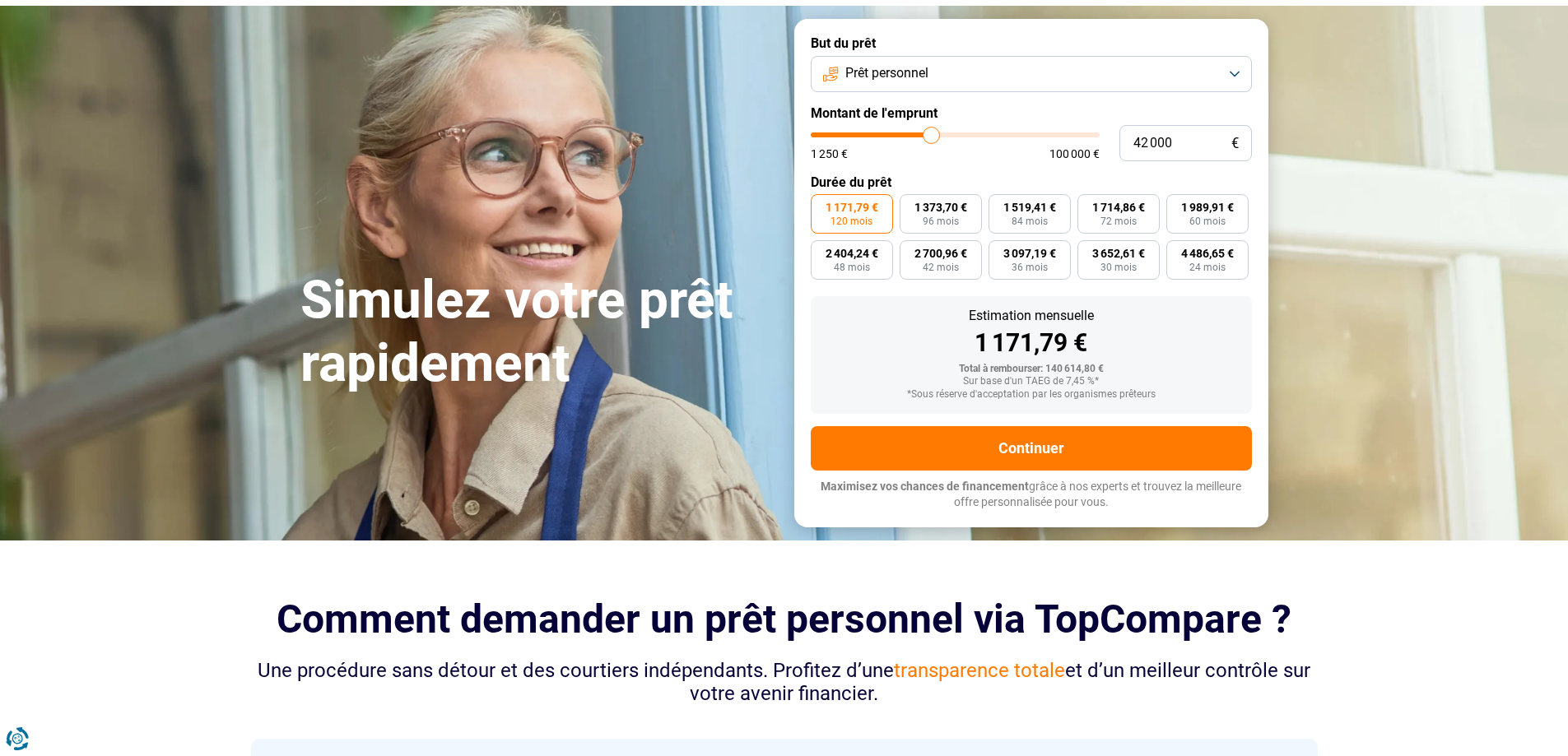
type input "41500"
type input "40 750"
type input "40750"
type input "40 250"
type input "40250"
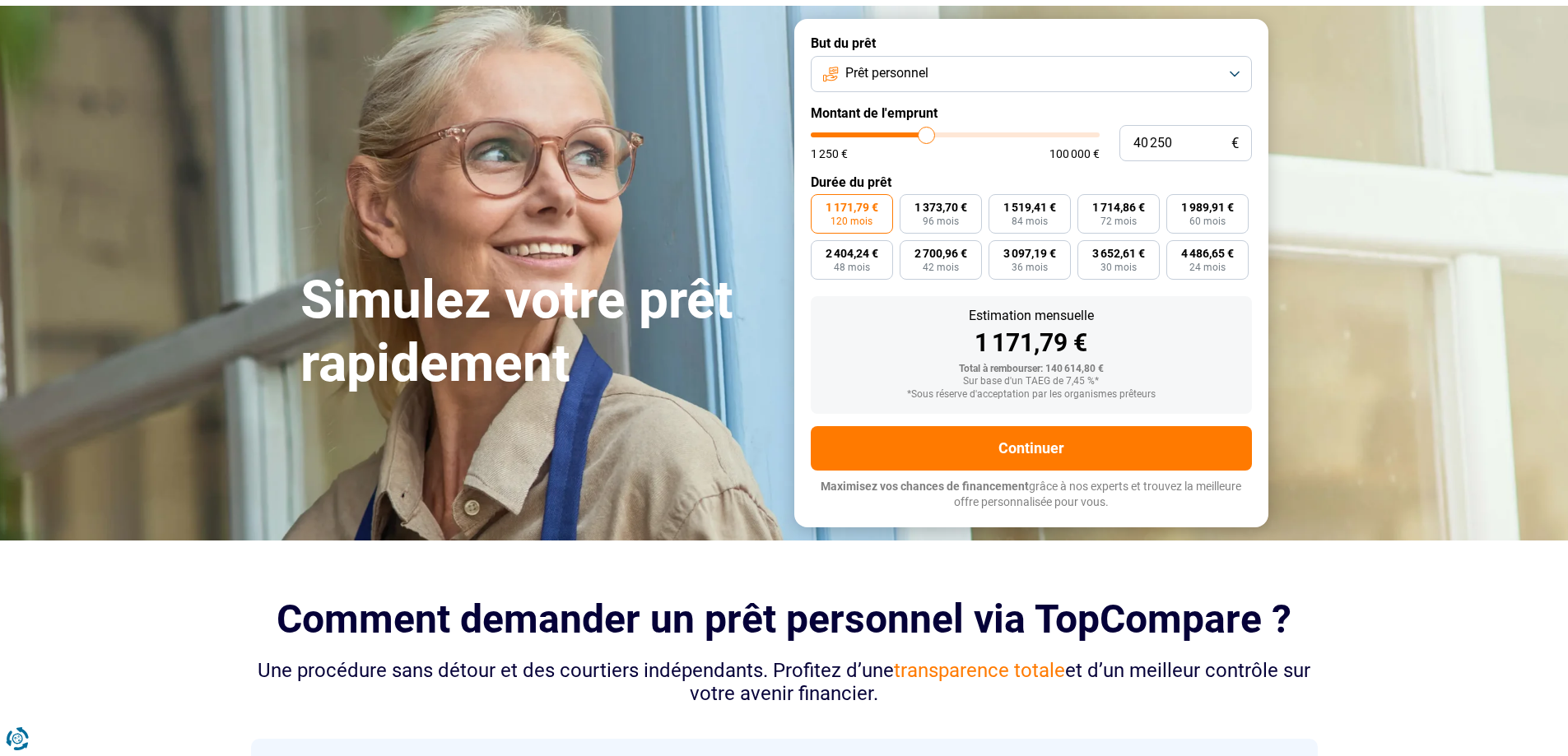
type input "39 750"
type input "39750"
type input "39 250"
type input "39250"
type input "38 750"
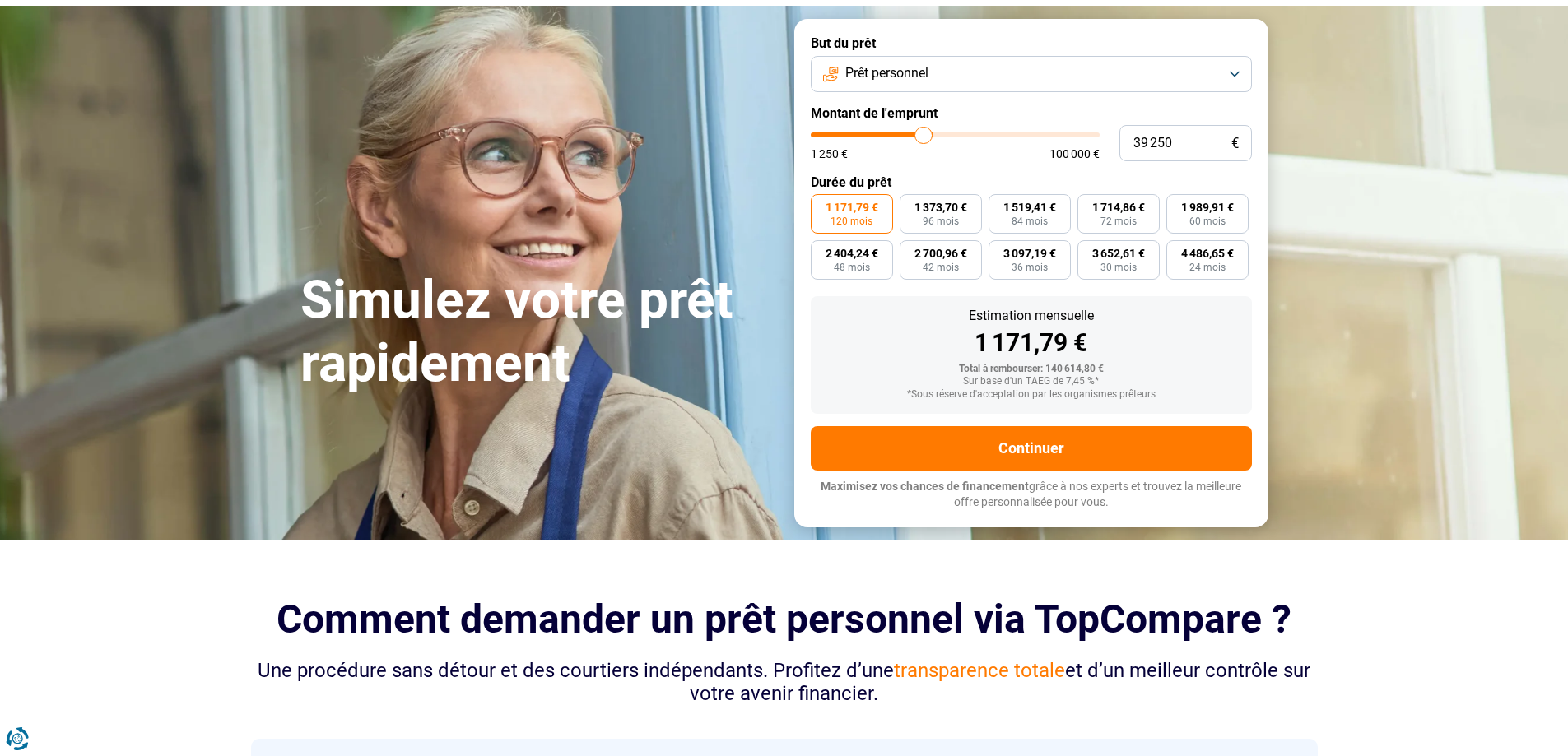
type input "38750"
type input "38 500"
type input "38500"
type input "37 750"
type input "37750"
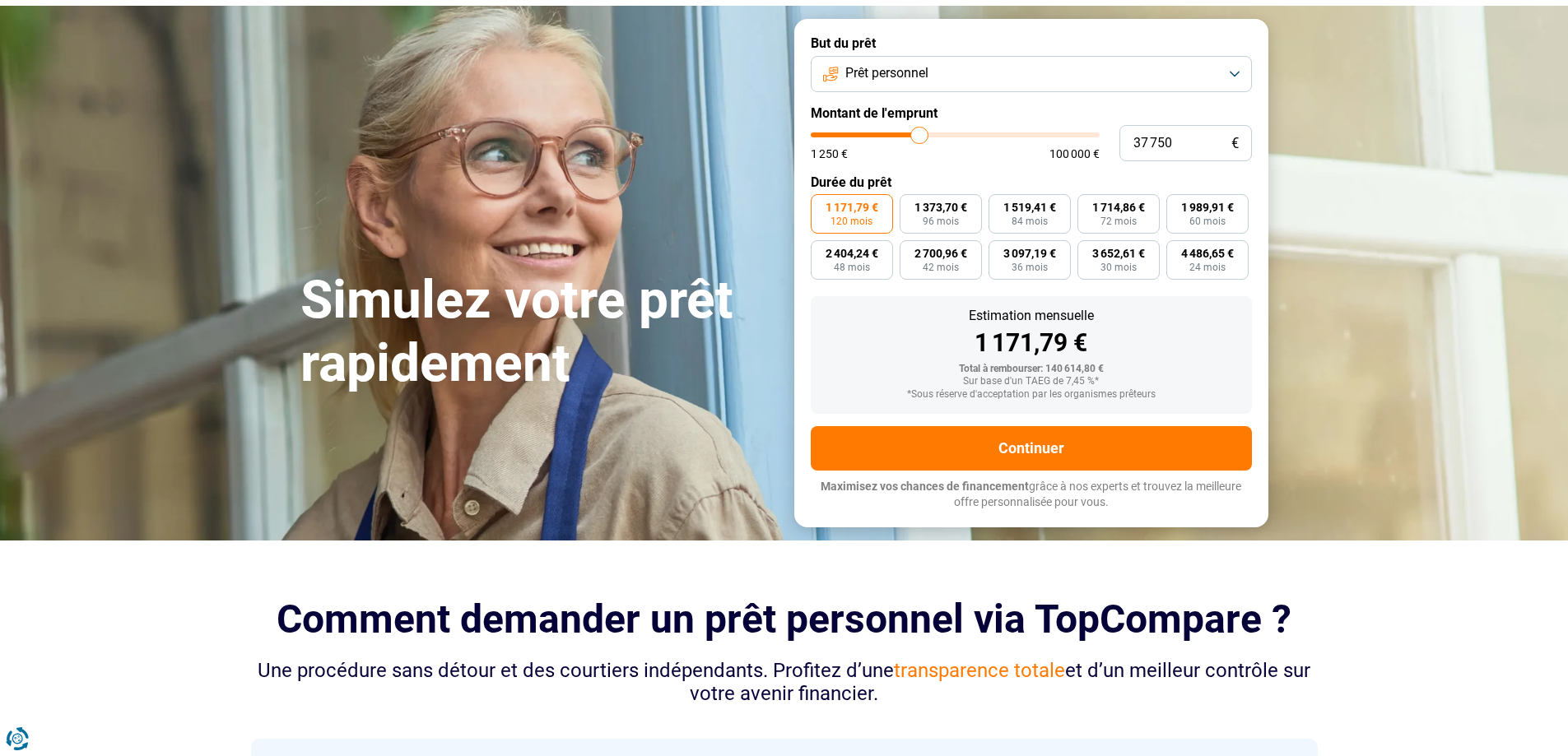
type input "37 000"
type input "37000"
type input "36 750"
type input "36750"
type input "36 250"
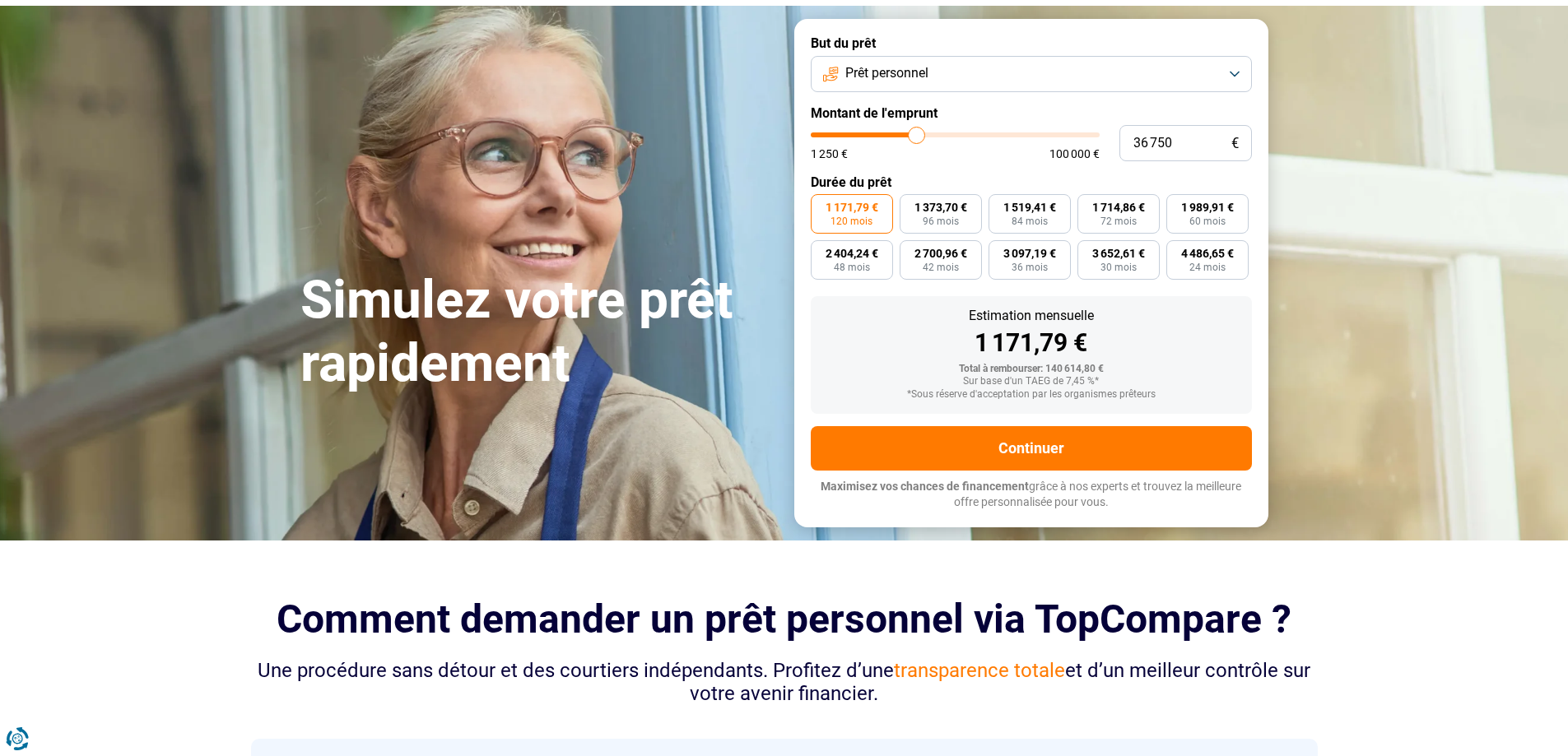
type input "36250"
type input "35 250"
type input "35250"
type input "34 250"
type input "34250"
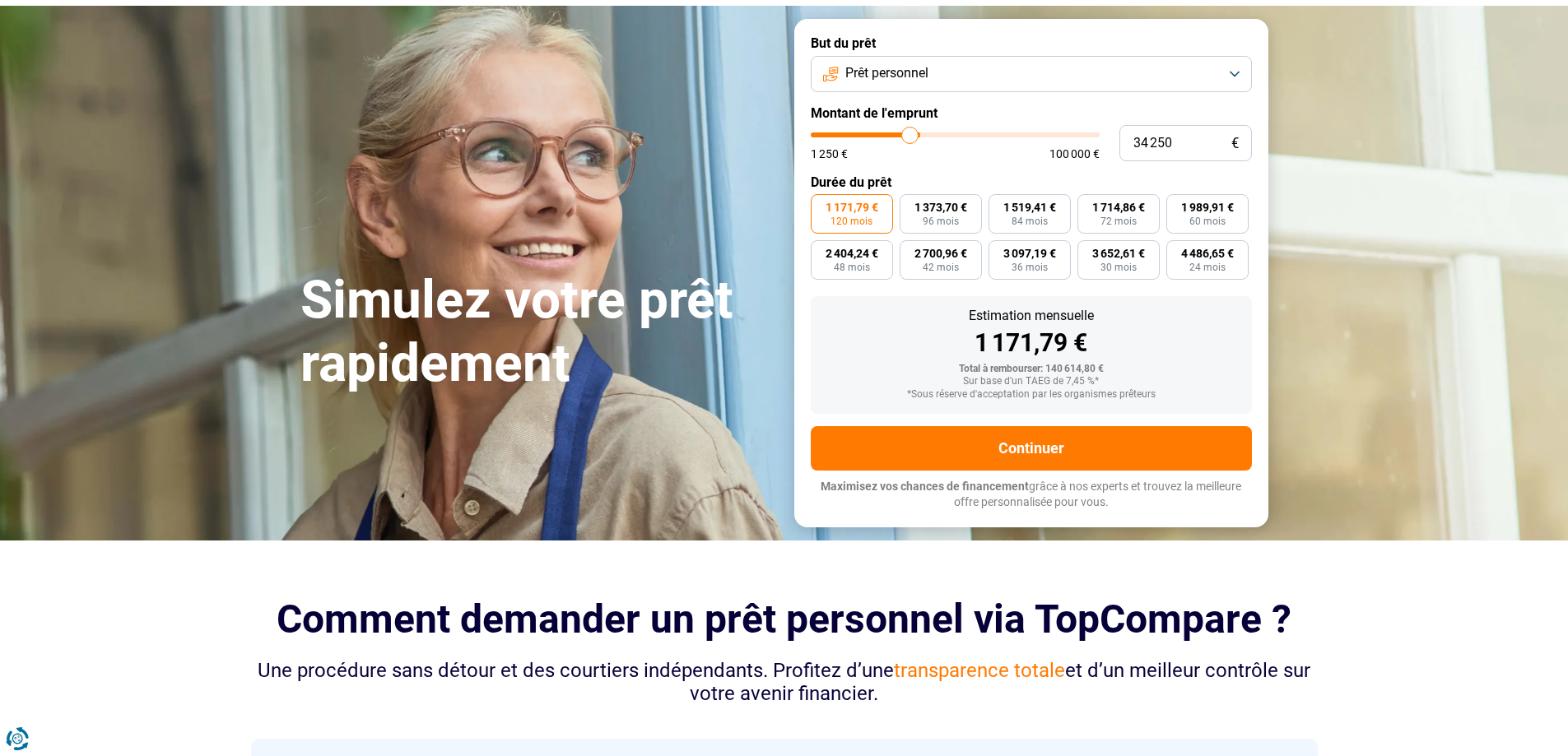
type input "33 250"
type input "33250"
type input "32 250"
type input "32250"
type input "31 000"
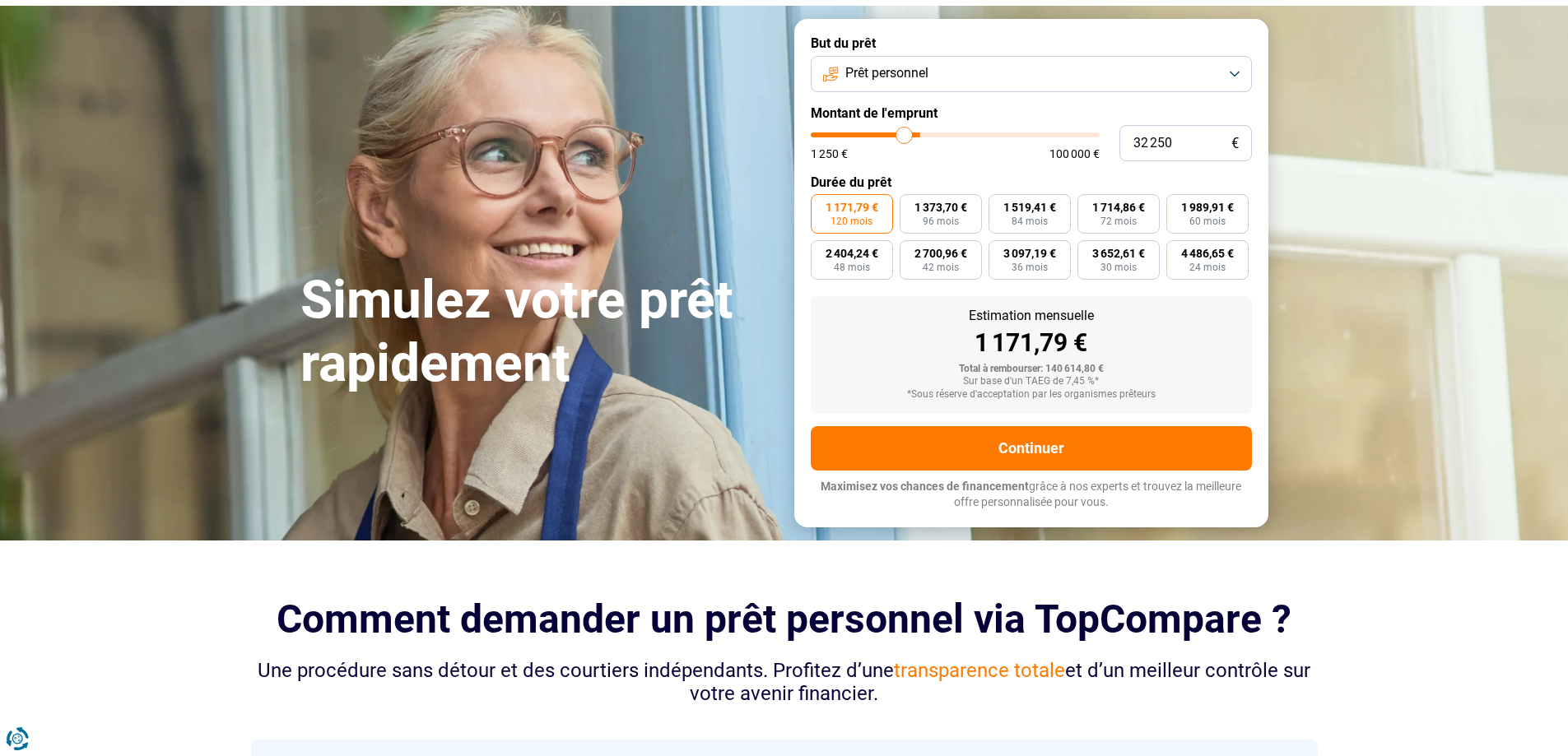
type input "31000"
type input "30 750"
type input "30750"
type input "30 500"
type input "30500"
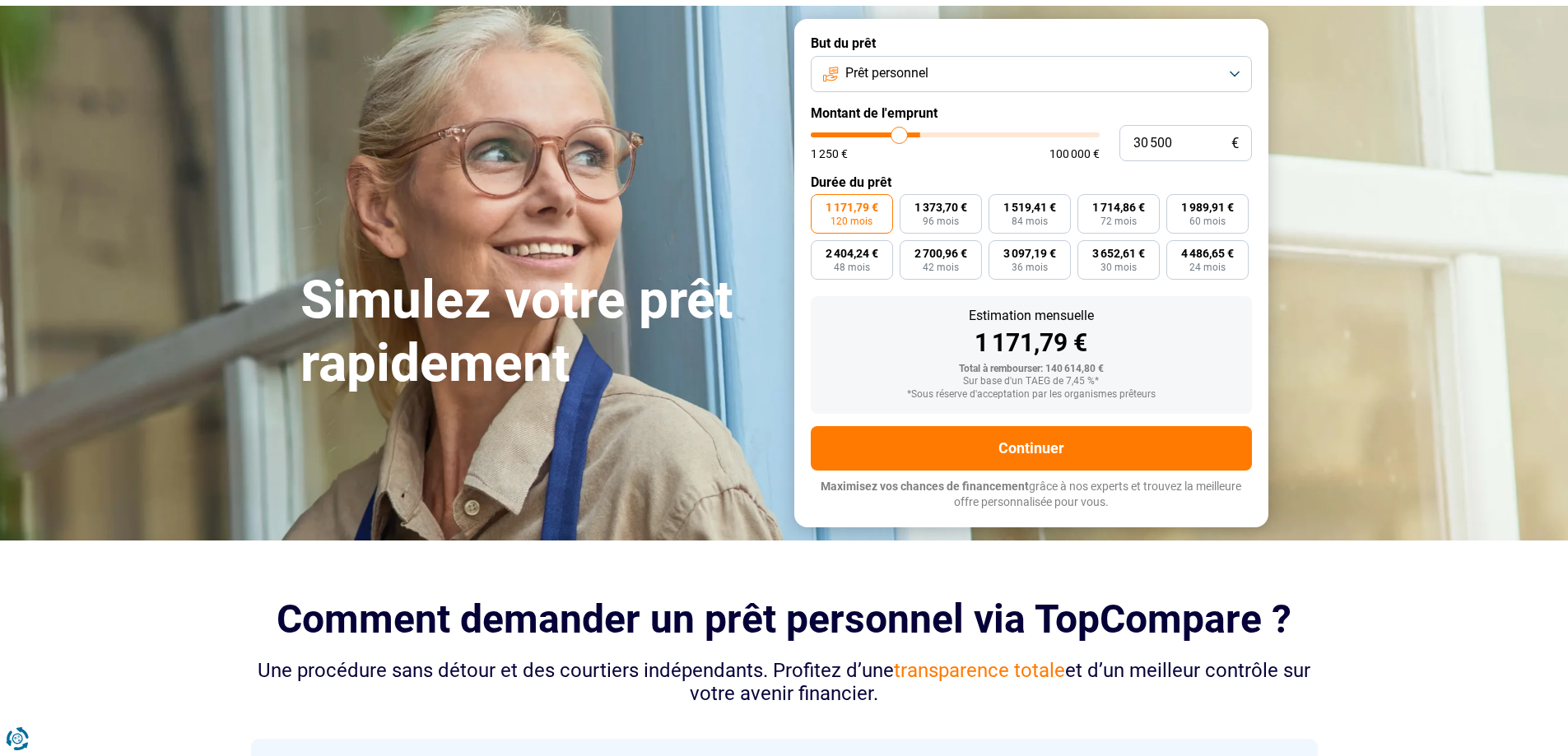
type input "30 250"
type input "30250"
type input "29 500"
type input "29500"
type input "29 000"
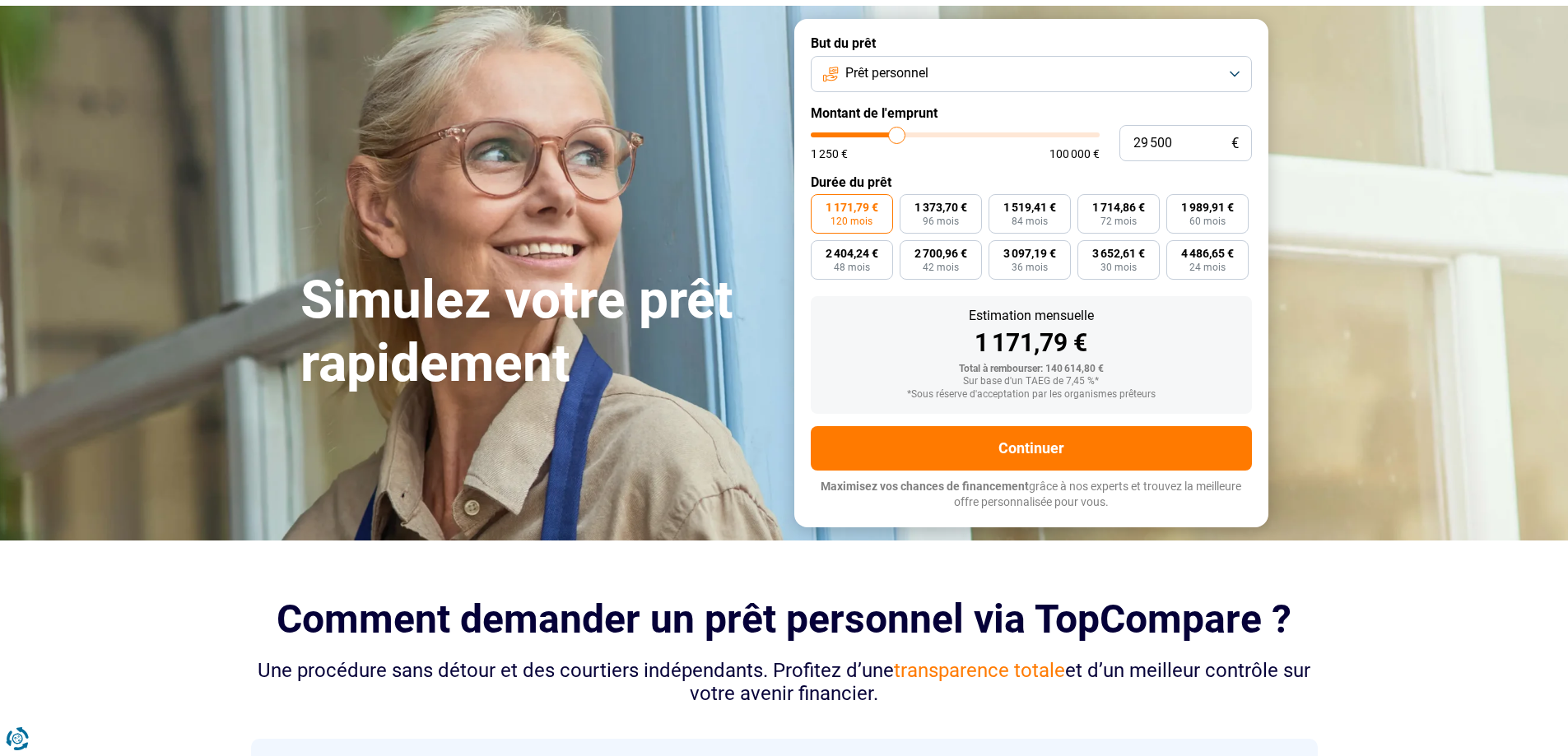
type input "29000"
type input "27 500"
type input "27500"
type input "26 250"
type input "26250"
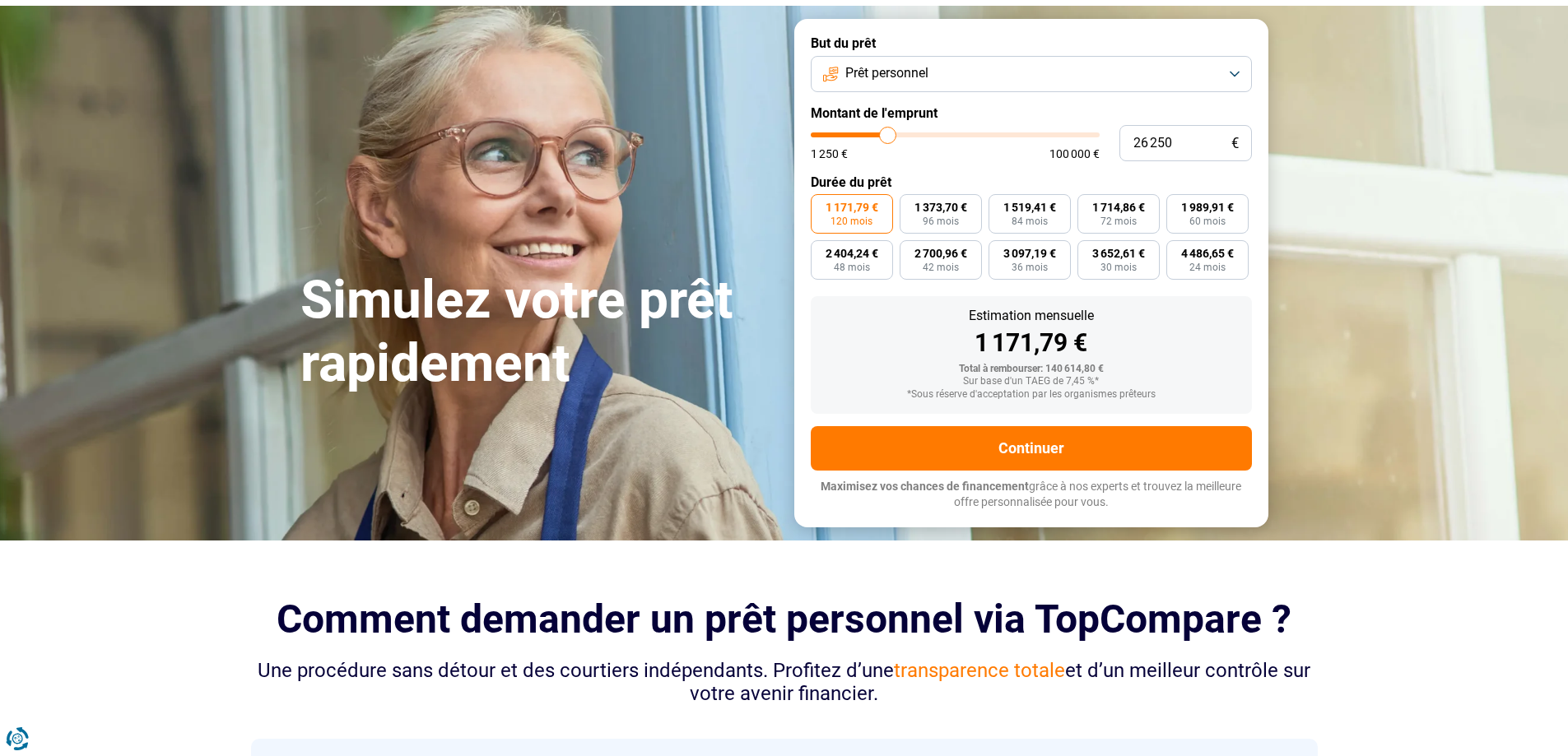
type input "26 000"
type input "26000"
type input "25 750"
type input "25750"
type input "25 250"
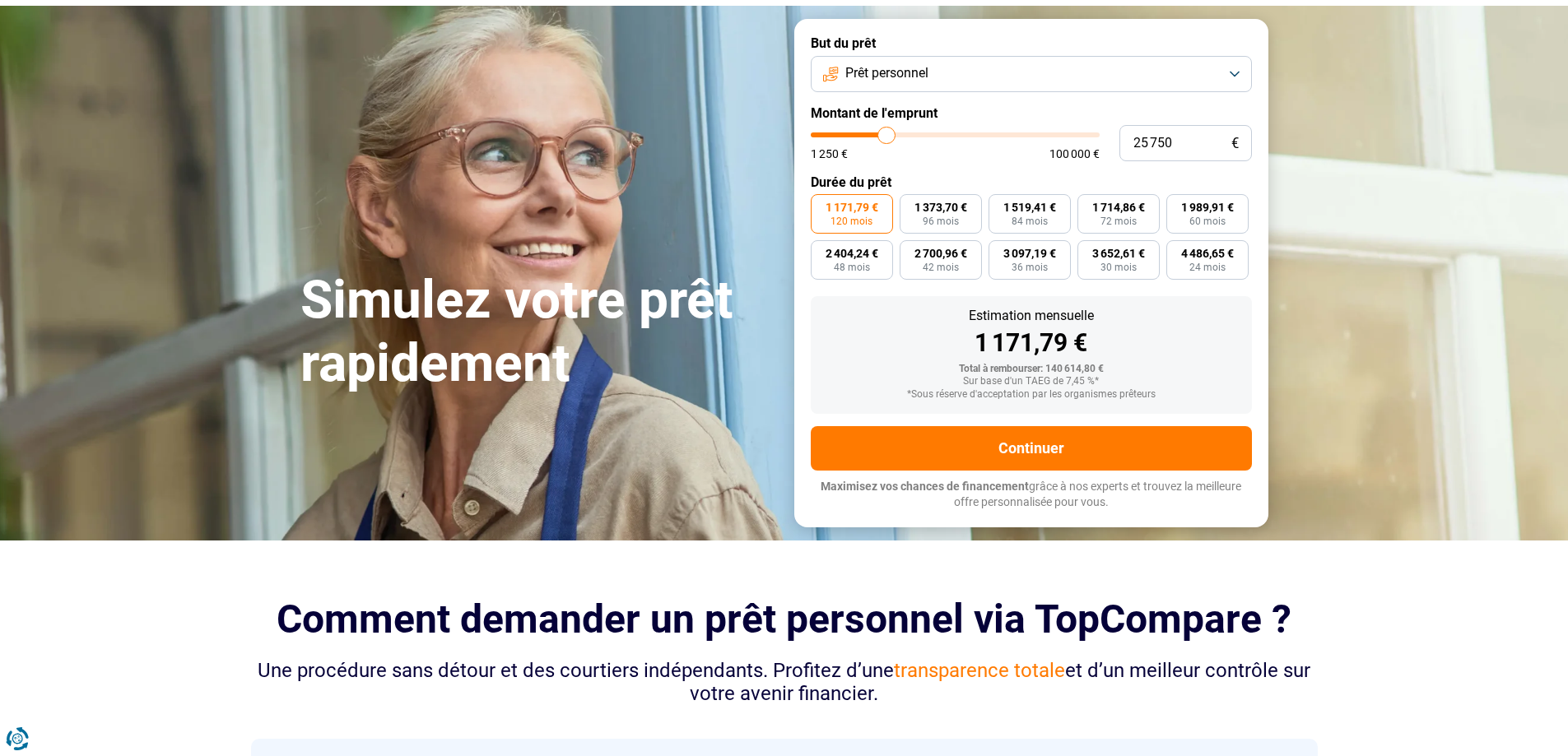
type input "25250"
type input "25 000"
type input "25000"
type input "24 500"
drag, startPoint x: 1090, startPoint y: 135, endPoint x: 861, endPoint y: 140, distance: 229.1
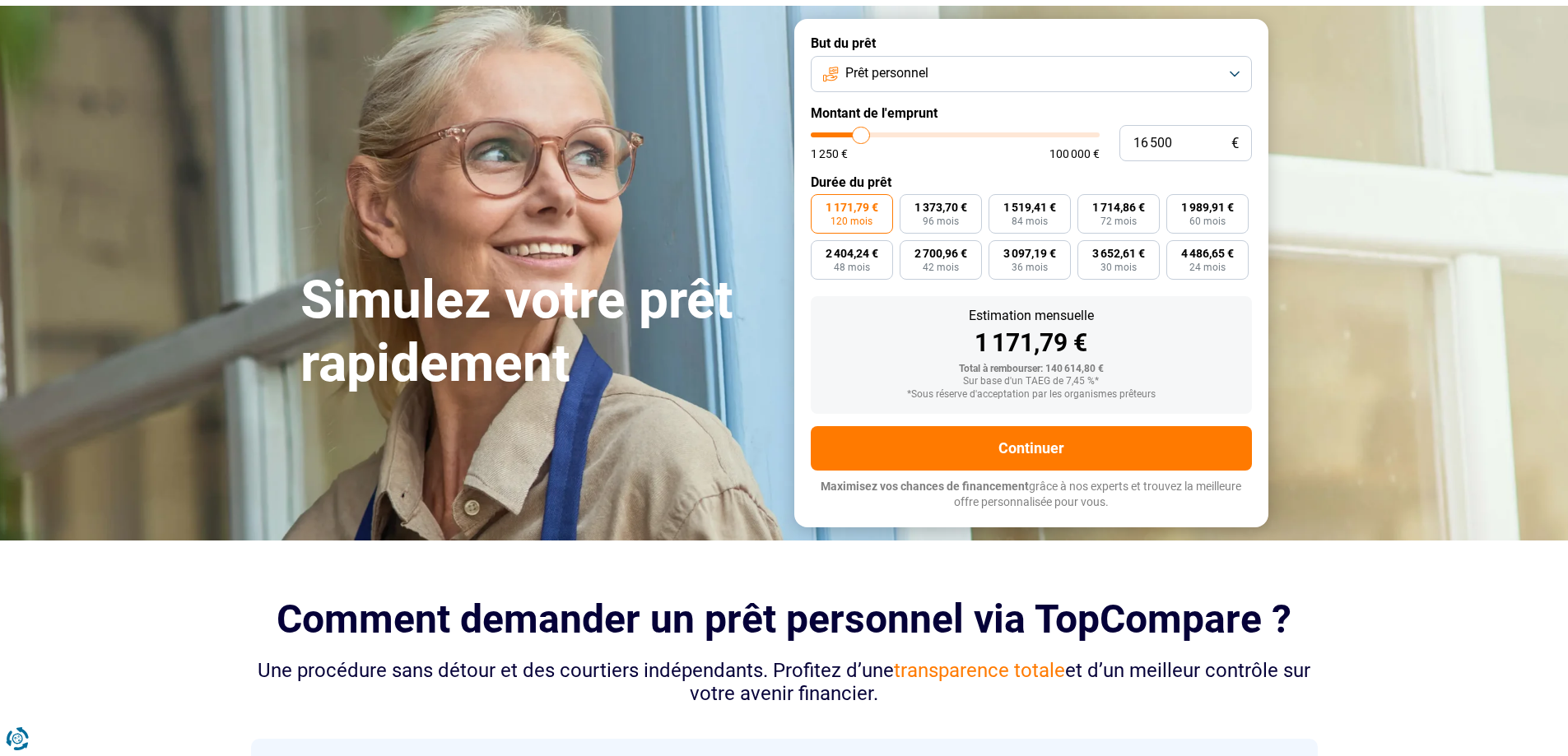
click at [861, 137] on input "range" at bounding box center [954, 135] width 289 height 5
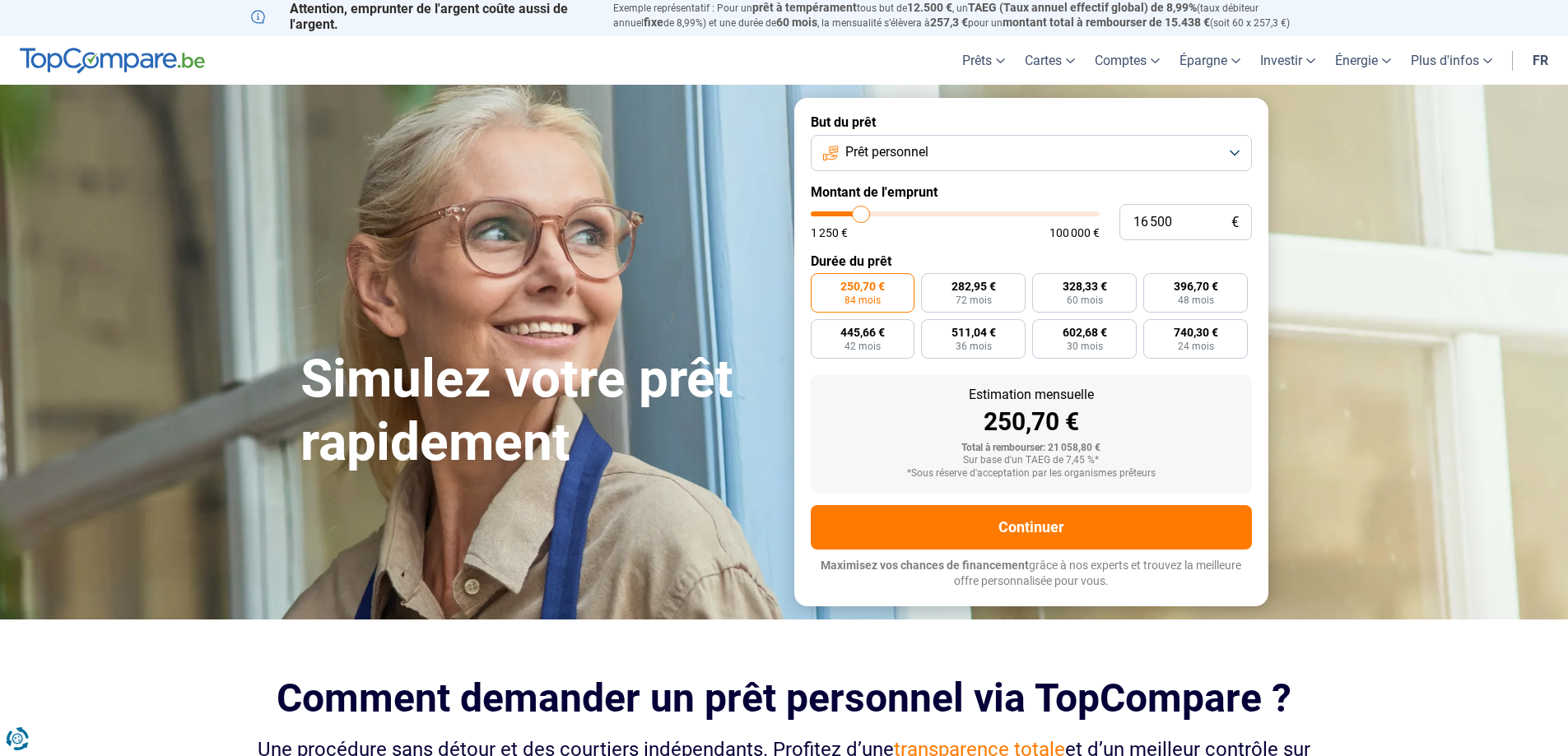
scroll to position [0, 0]
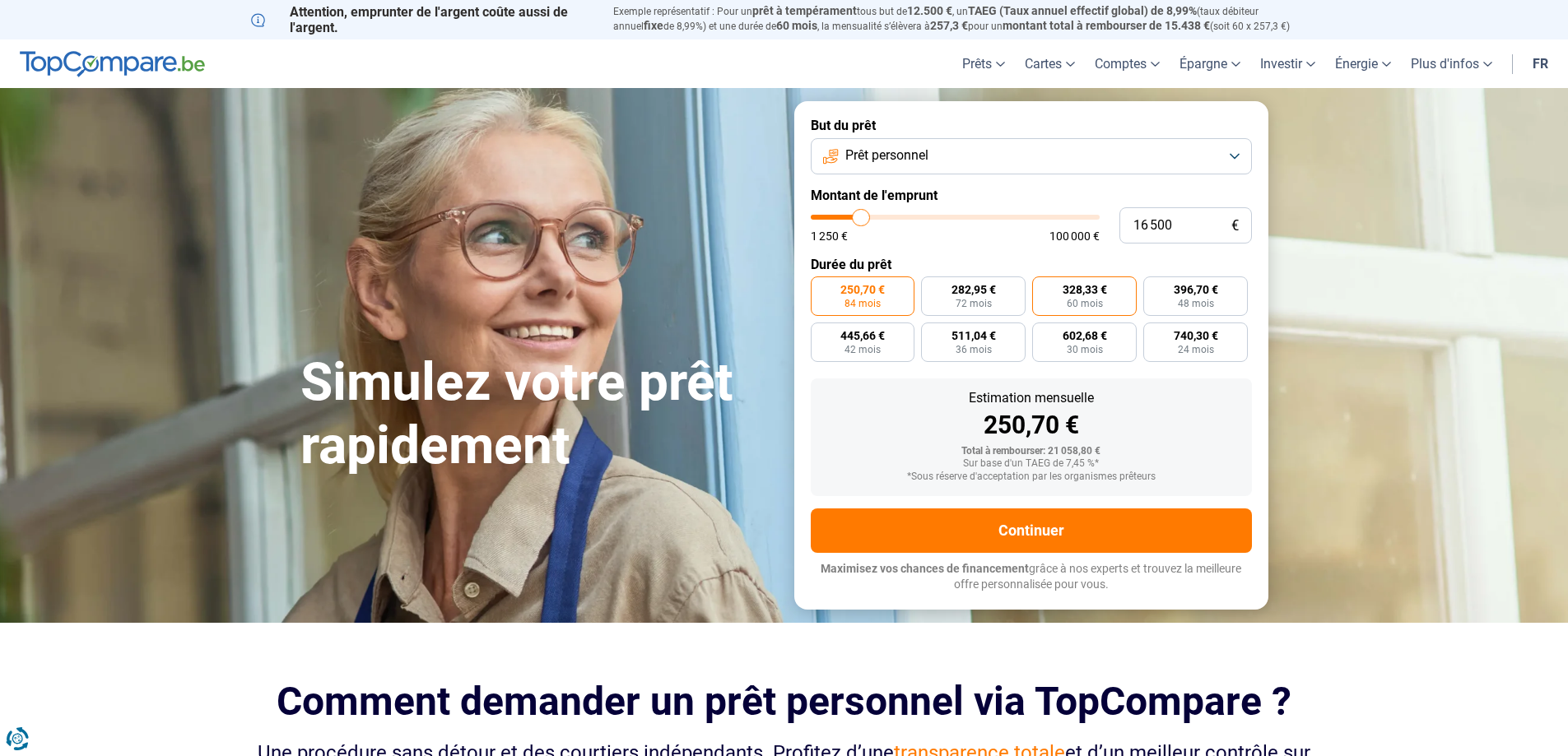
click at [1078, 302] on span "60 mois" at bounding box center [1084, 304] width 36 height 10
click at [1043, 287] on input "328,33 € 60 mois" at bounding box center [1037, 282] width 11 height 11
drag, startPoint x: 855, startPoint y: 214, endPoint x: 955, endPoint y: 227, distance: 100.8
click at [955, 220] on input "range" at bounding box center [954, 217] width 289 height 5
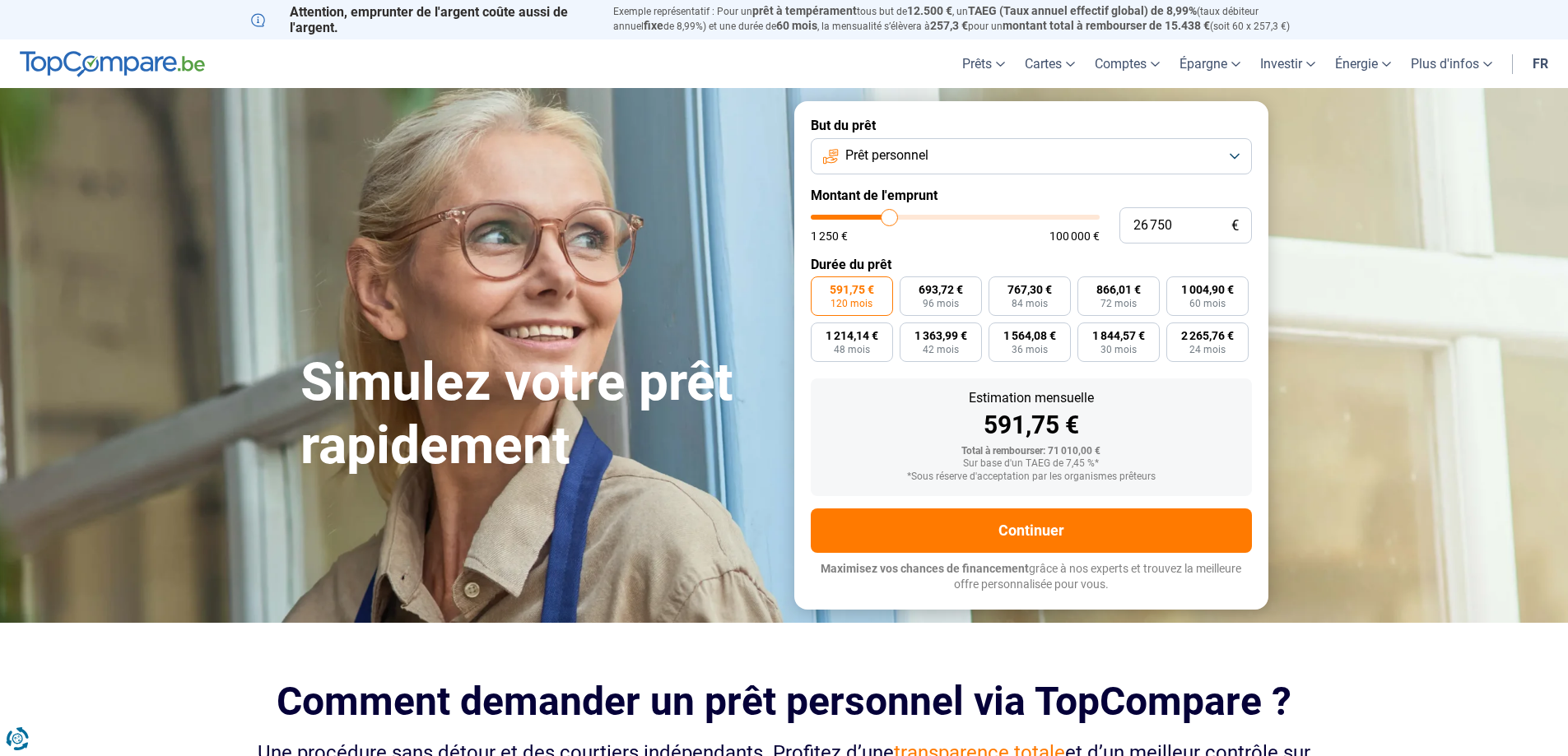
drag, startPoint x: 945, startPoint y: 218, endPoint x: 890, endPoint y: 223, distance: 55.2
click at [890, 220] on input "range" at bounding box center [954, 217] width 289 height 5
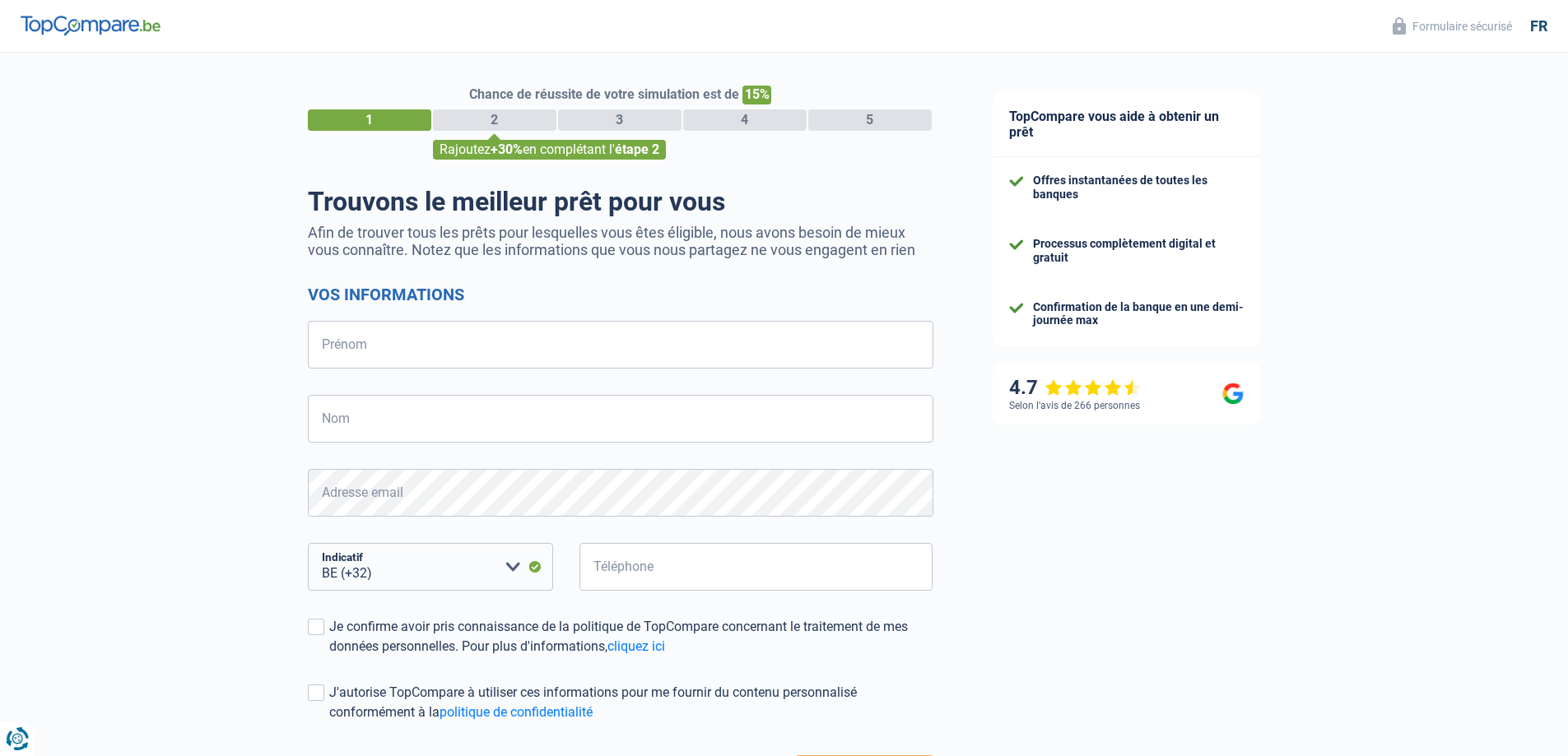
select select "32"
